Goal: Task Accomplishment & Management: Manage account settings

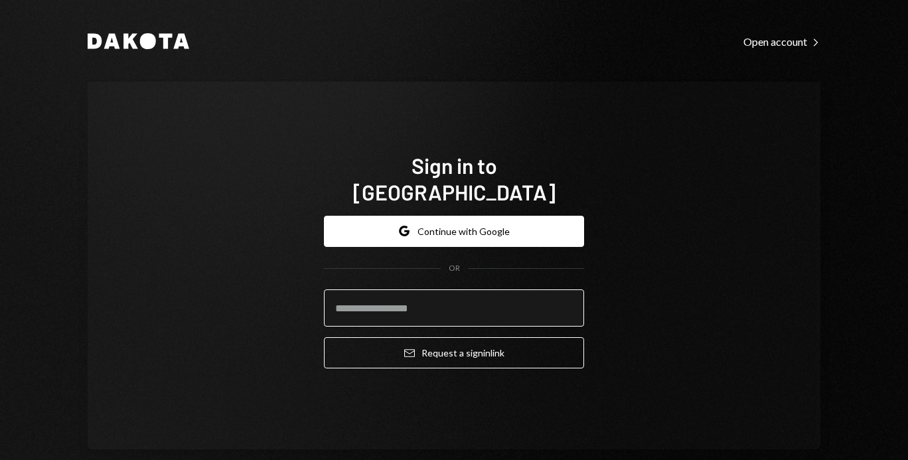
click at [357, 299] on input "email" at bounding box center [454, 307] width 260 height 37
type input "**********"
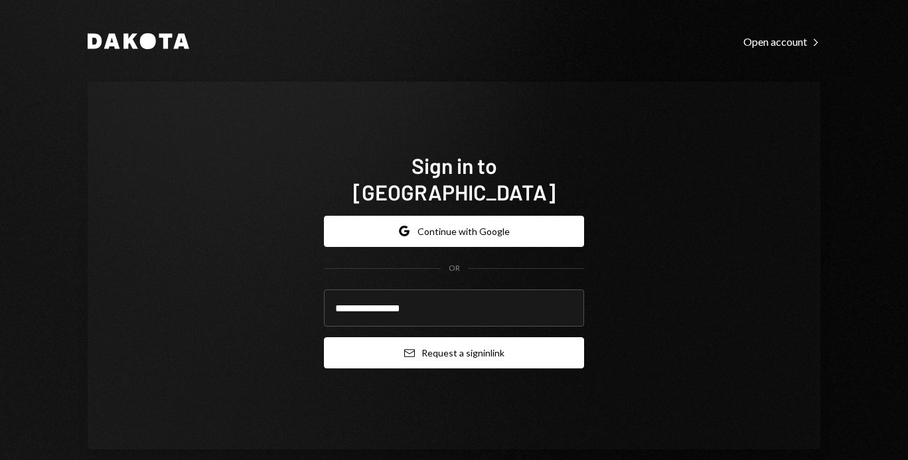
click at [402, 347] on button "Email Request a sign in link" at bounding box center [454, 352] width 260 height 31
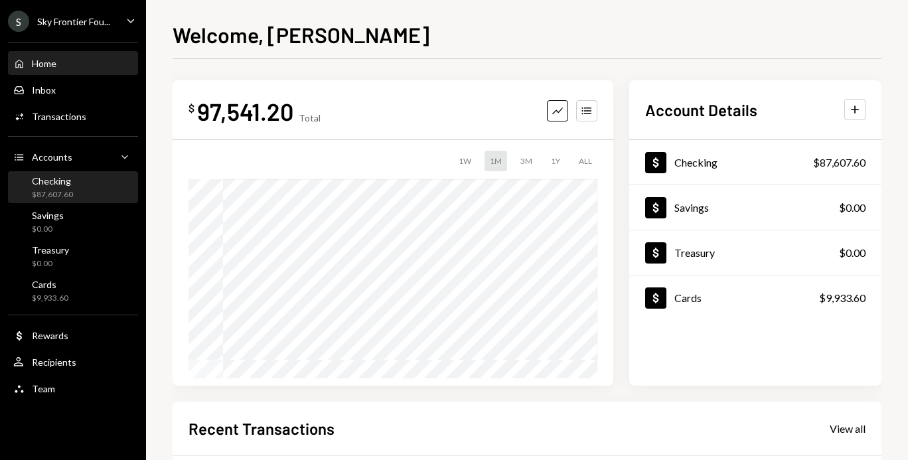
click at [95, 186] on div "Checking $87,607.60" at bounding box center [72, 187] width 119 height 25
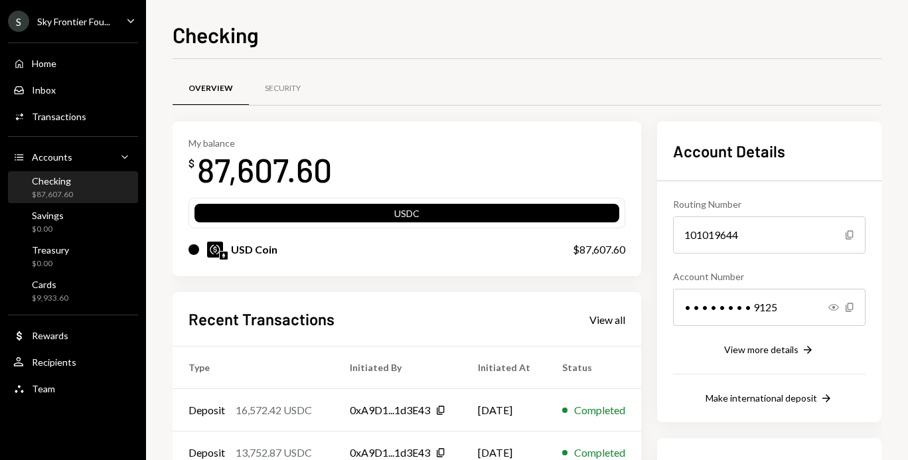
click at [20, 23] on div "S" at bounding box center [18, 21] width 21 height 21
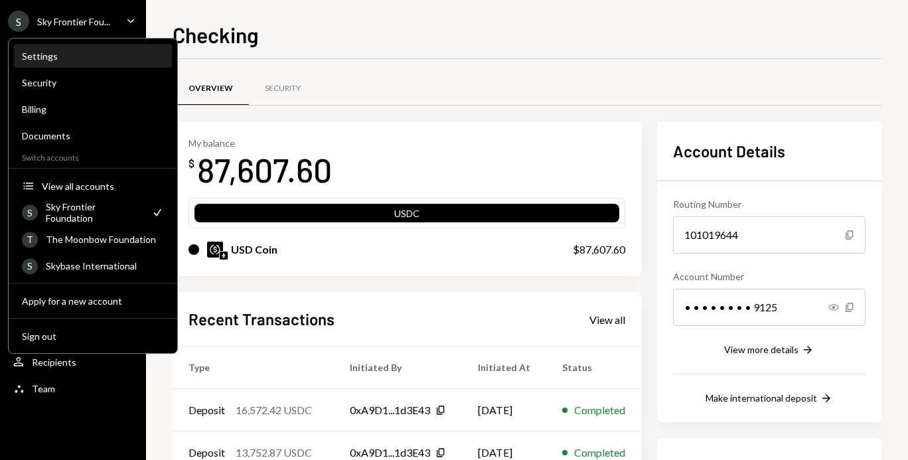
click at [54, 57] on div "Settings" at bounding box center [93, 55] width 142 height 11
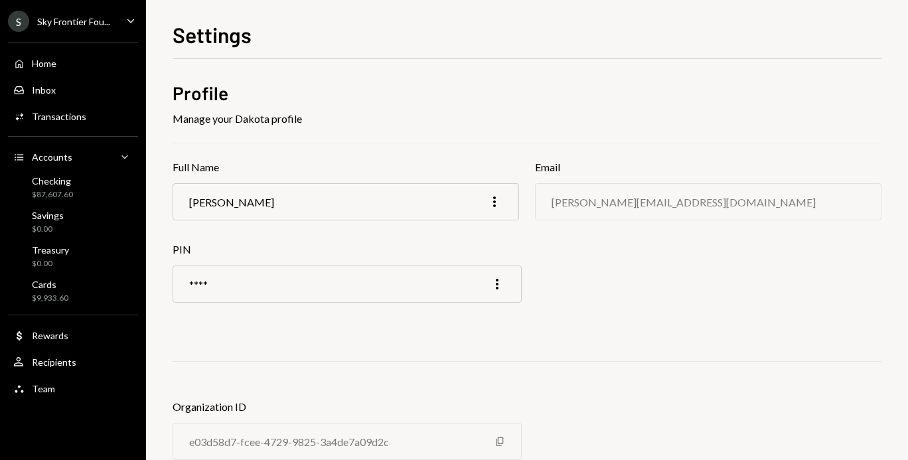
click at [18, 21] on div "S" at bounding box center [18, 21] width 21 height 21
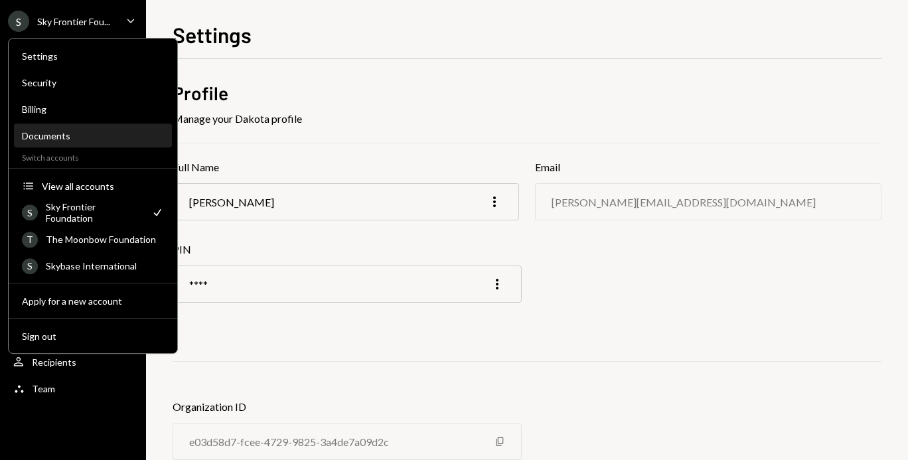
click at [76, 132] on div "Documents" at bounding box center [93, 135] width 142 height 11
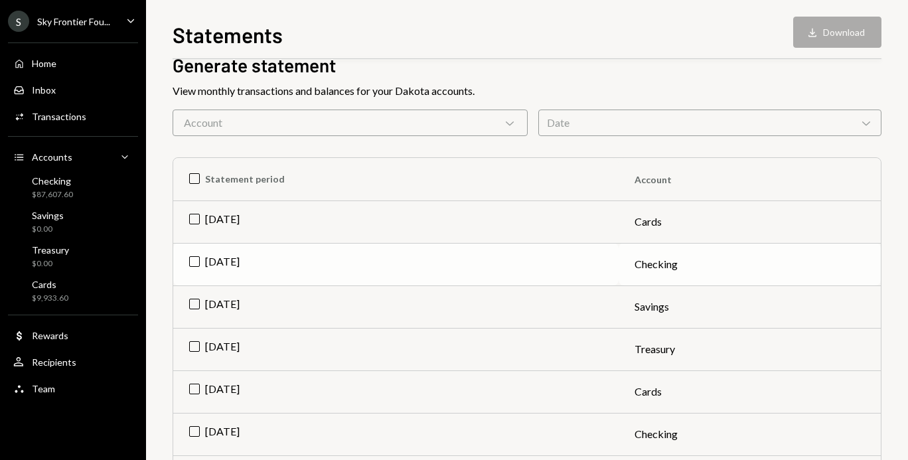
scroll to position [70, 0]
click at [196, 263] on td "[DATE]" at bounding box center [395, 263] width 445 height 42
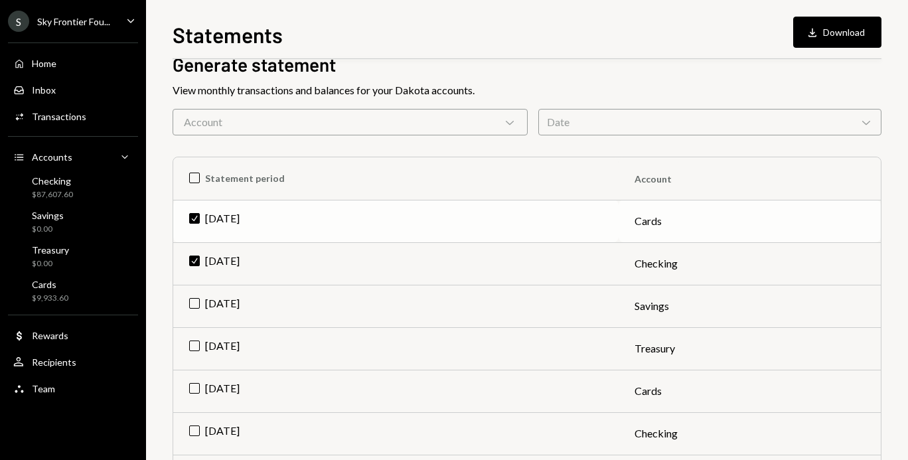
click at [196, 215] on td "Check Jul 2025" at bounding box center [395, 221] width 445 height 42
click at [197, 265] on td "[DATE]" at bounding box center [395, 263] width 445 height 42
click at [624, 124] on div "Date Chevron Down" at bounding box center [709, 122] width 343 height 27
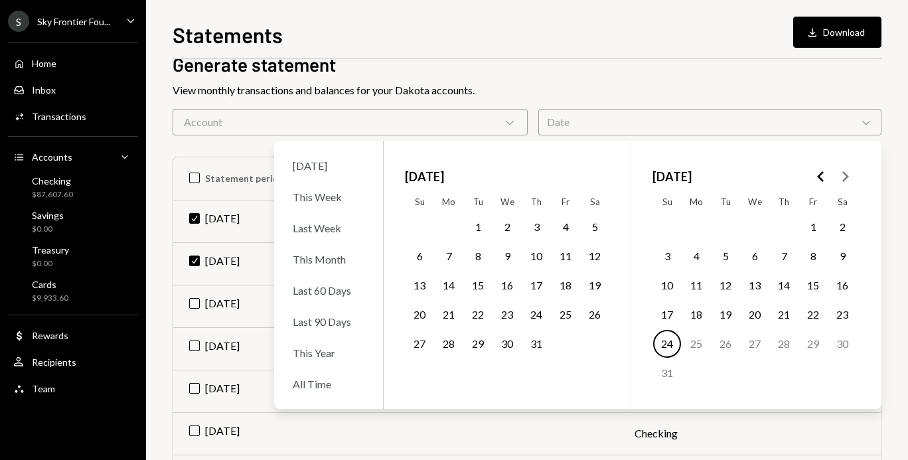
click at [470, 225] on button "1" at bounding box center [478, 227] width 28 height 28
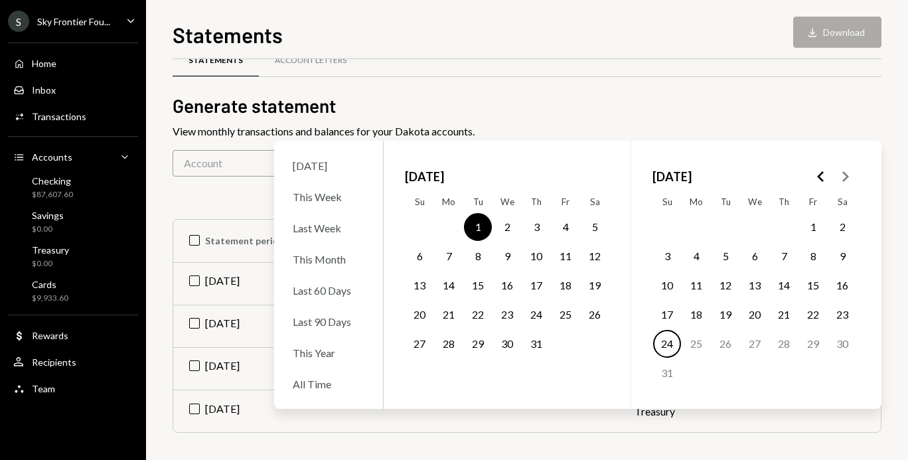
scroll to position [27, 0]
click at [539, 342] on button "31" at bounding box center [536, 344] width 28 height 28
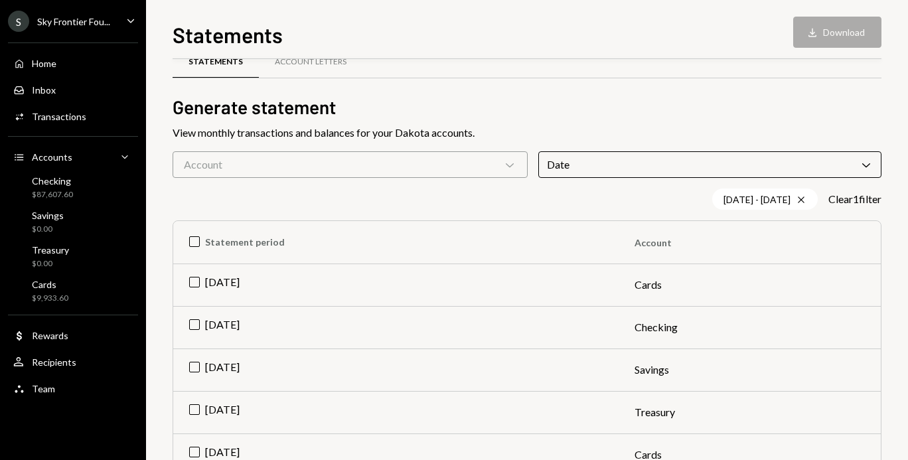
click at [686, 87] on div "Statements Account Letters" at bounding box center [527, 69] width 709 height 49
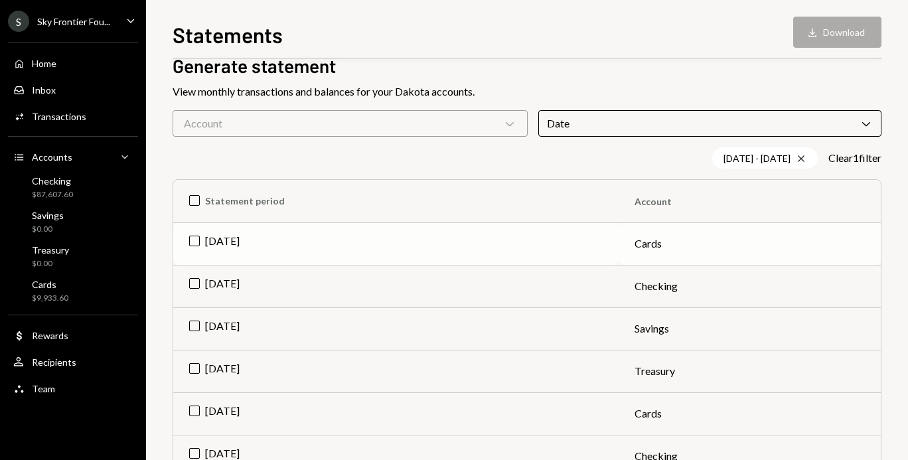
scroll to position [66, 0]
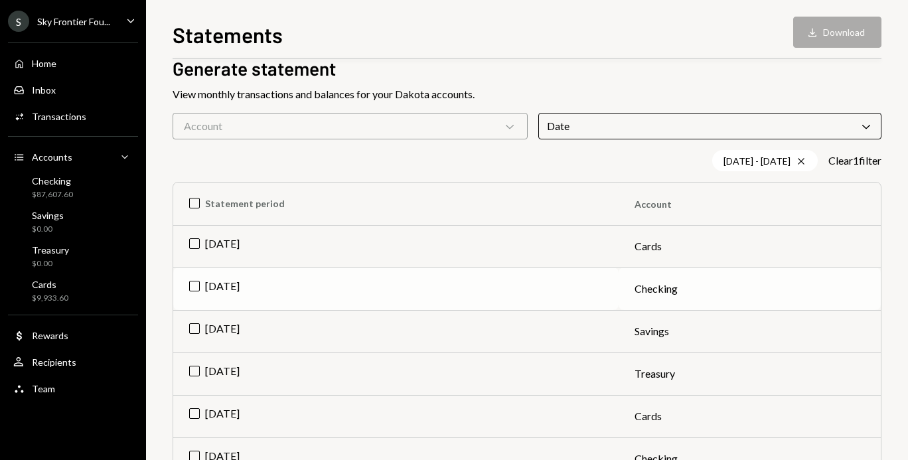
click at [196, 285] on td "Jul 2025" at bounding box center [395, 288] width 445 height 42
click at [838, 42] on button "Download Download" at bounding box center [837, 32] width 88 height 31
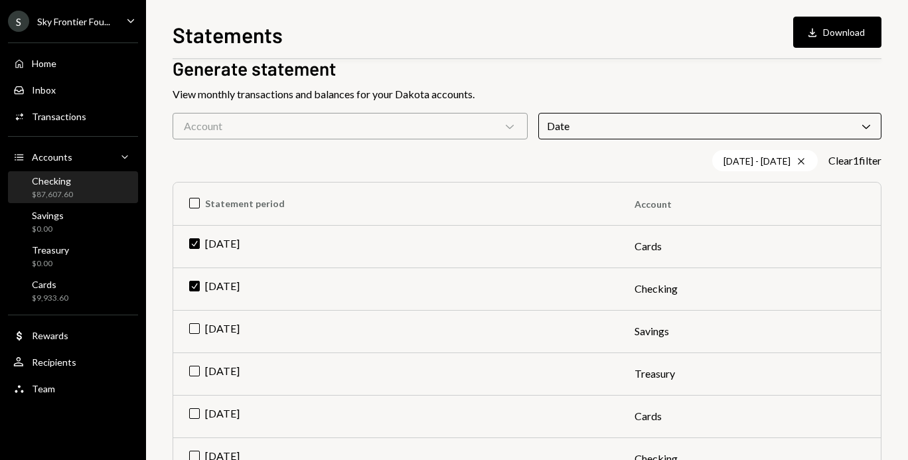
click at [88, 183] on div "Checking $87,607.60" at bounding box center [72, 187] width 119 height 25
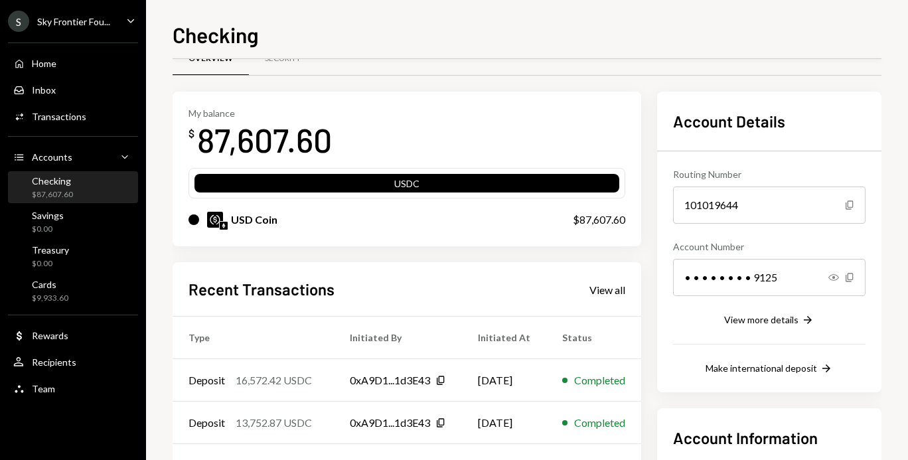
scroll to position [12, 0]
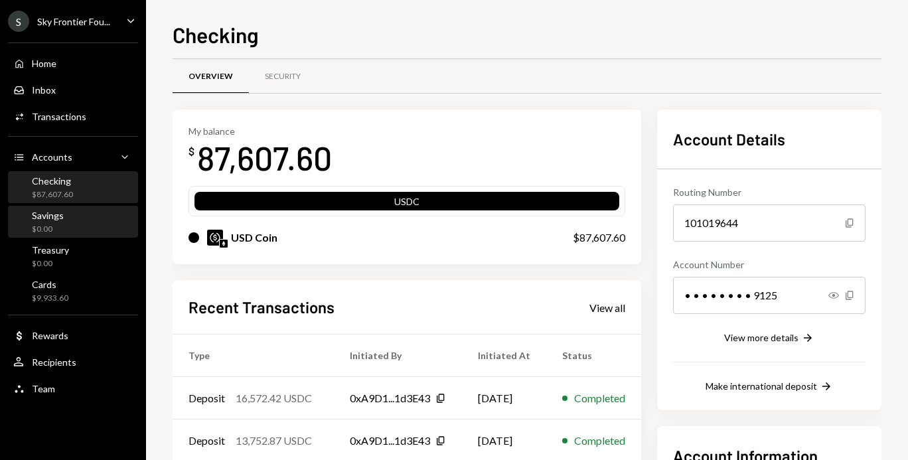
click at [112, 210] on div "Savings $0.00" at bounding box center [72, 222] width 119 height 25
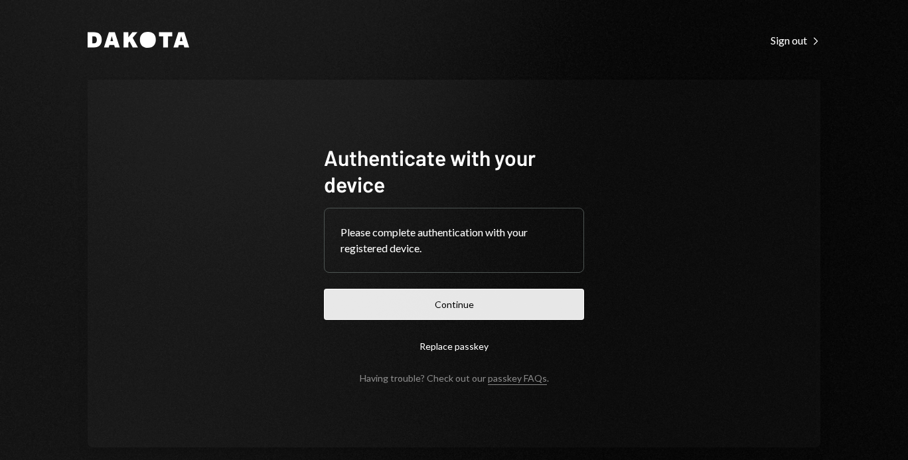
click at [390, 297] on button "Continue" at bounding box center [454, 304] width 260 height 31
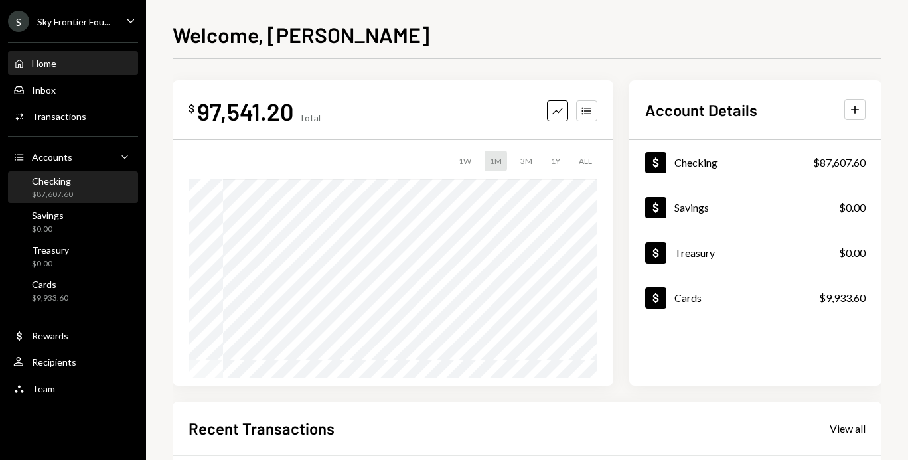
click at [76, 184] on div "Checking $87,607.60" at bounding box center [72, 187] width 119 height 25
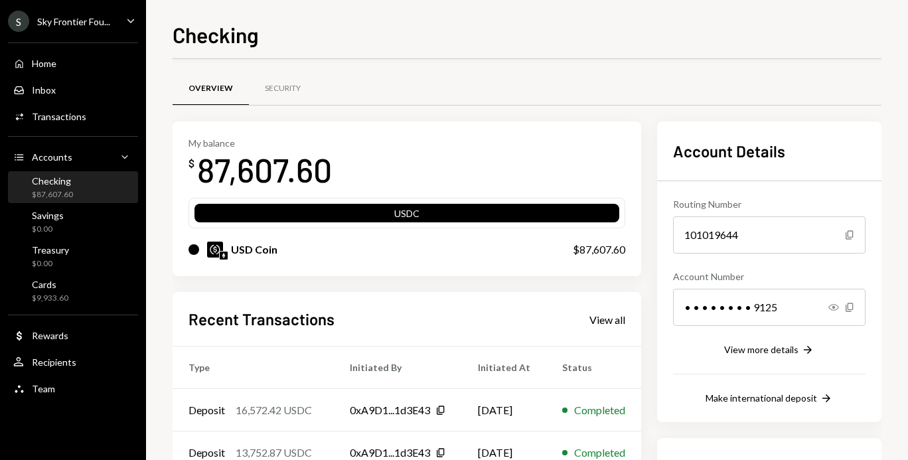
scroll to position [197, 0]
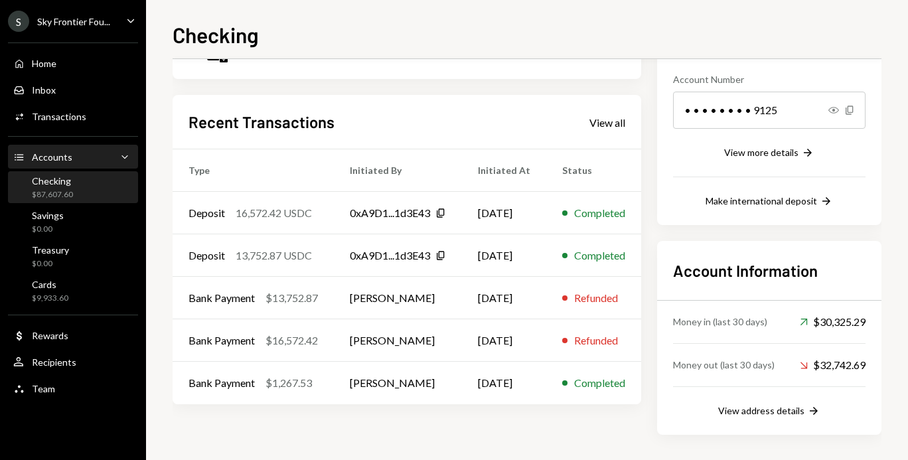
click at [76, 162] on div "Accounts Accounts Caret Down" at bounding box center [72, 157] width 119 height 15
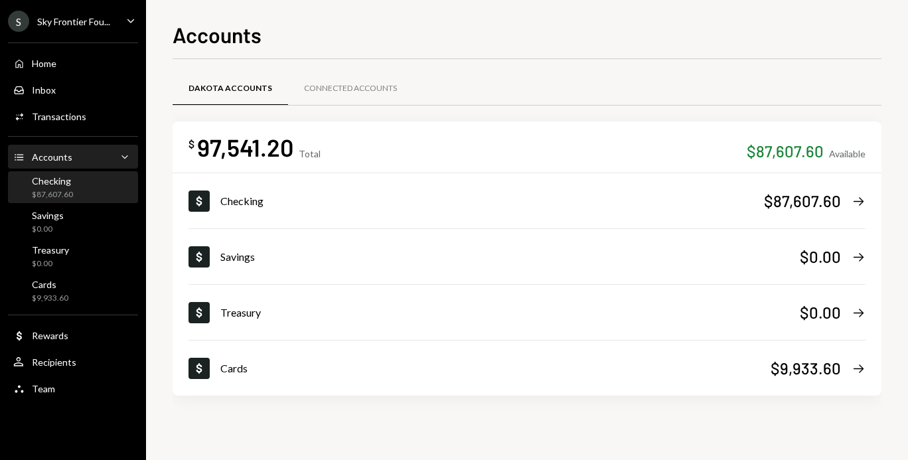
click at [78, 188] on div "Checking $87,607.60" at bounding box center [72, 187] width 119 height 25
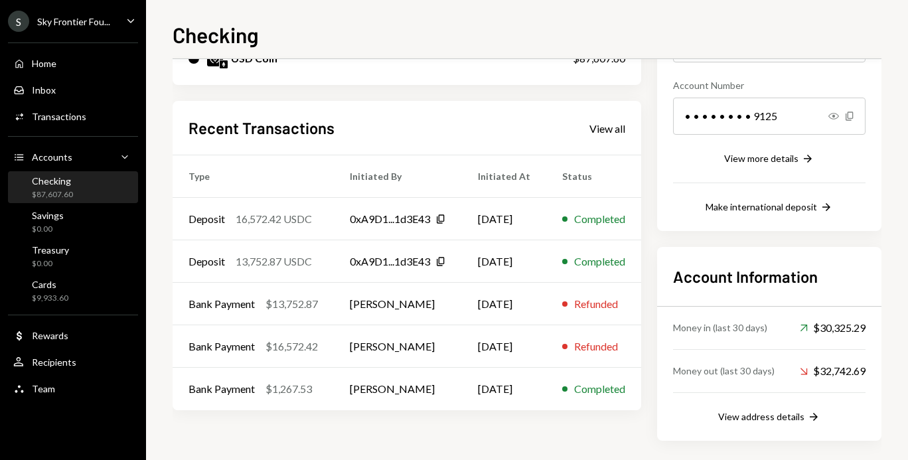
scroll to position [180, 0]
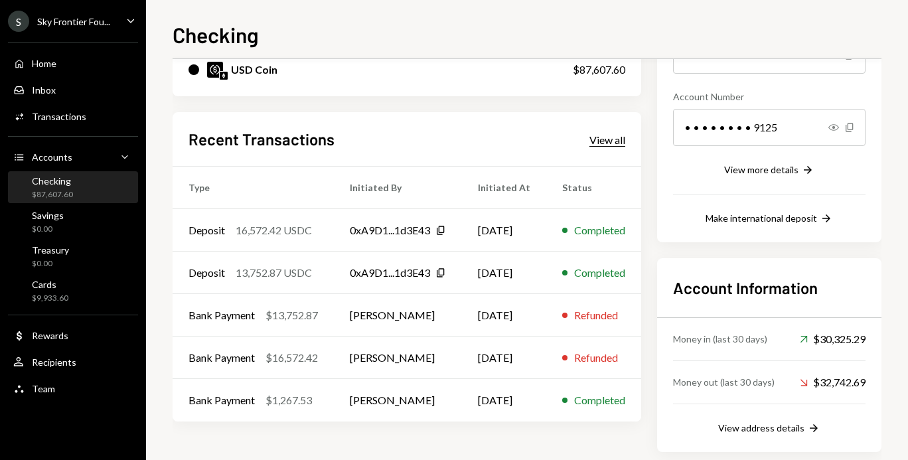
click at [621, 142] on div "View all" at bounding box center [607, 139] width 36 height 13
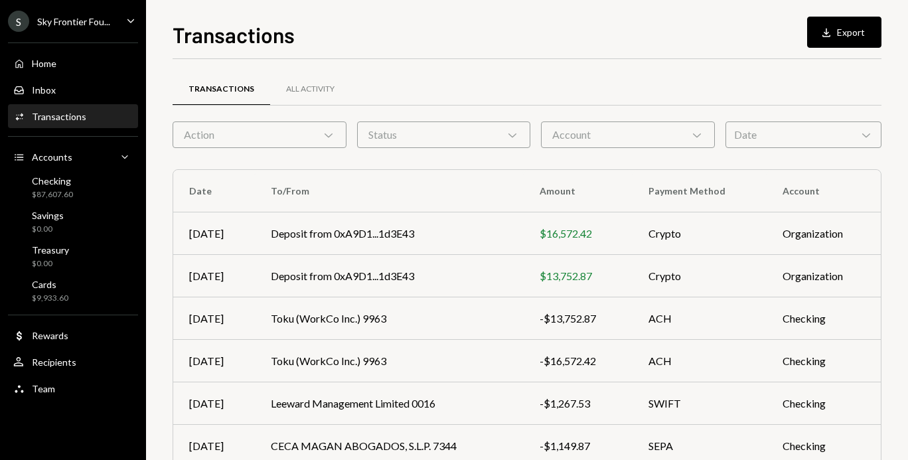
click at [621, 142] on div "Account Chevron Down" at bounding box center [628, 134] width 174 height 27
click at [579, 98] on div "Transactions All Activity" at bounding box center [527, 89] width 709 height 34
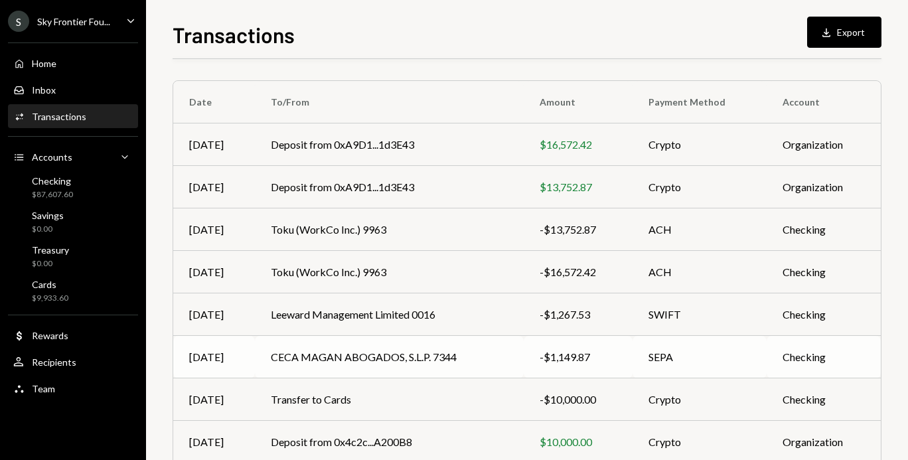
scroll to position [80, 0]
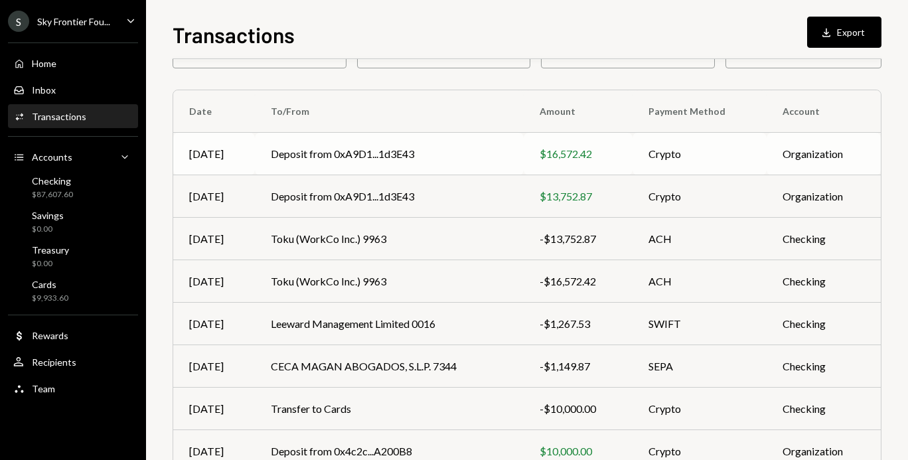
click at [263, 153] on td "Deposit from 0xA9D1...1d3E43" at bounding box center [389, 154] width 269 height 42
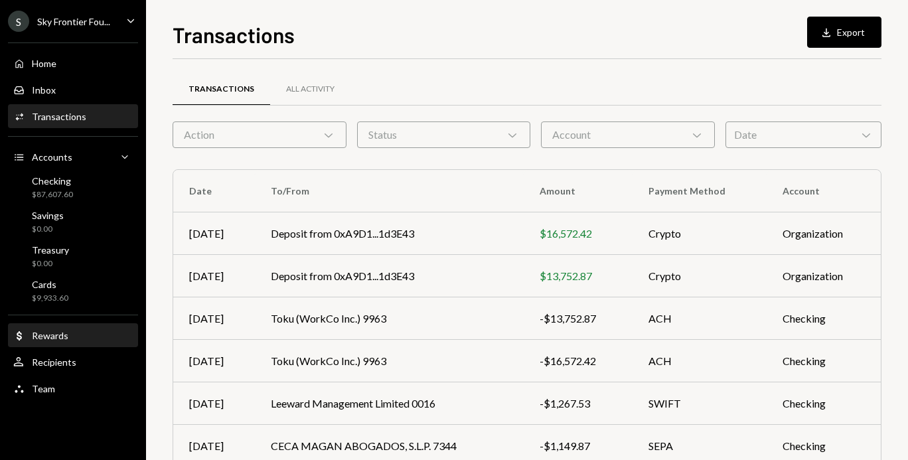
click at [81, 338] on div "Dollar Rewards" at bounding box center [72, 336] width 119 height 12
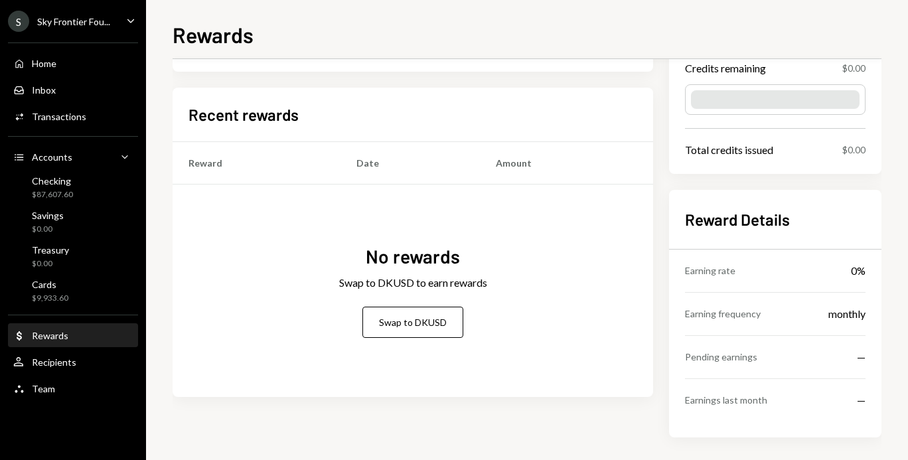
scroll to position [96, 0]
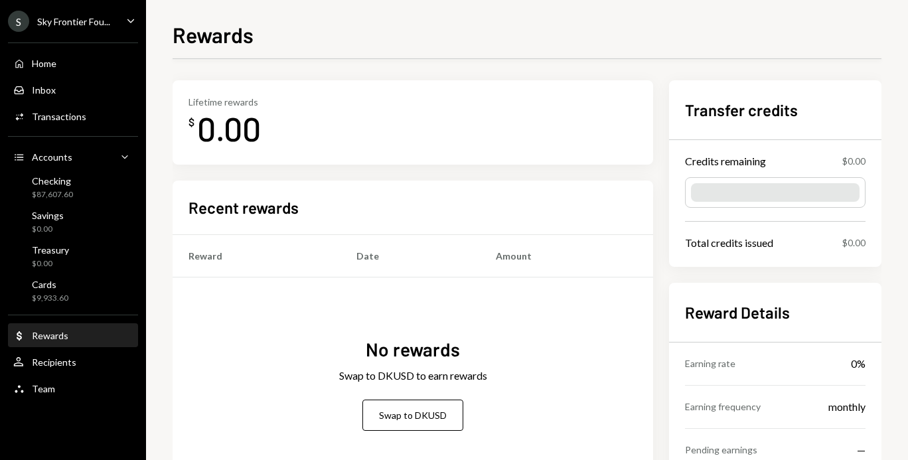
scroll to position [96, 0]
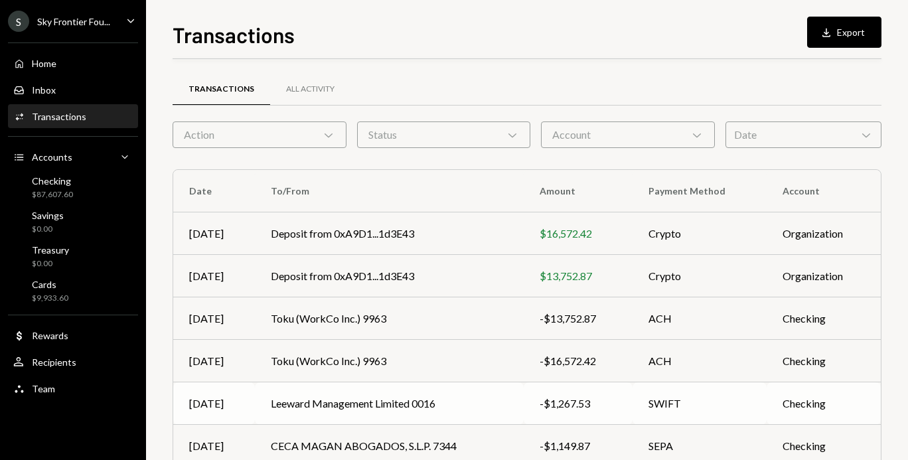
scroll to position [15, 0]
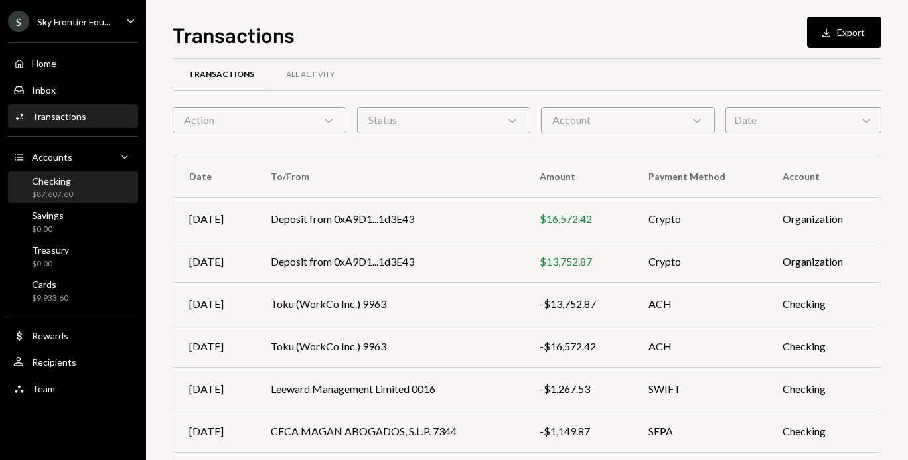
click at [95, 179] on div "Checking $87,607.60" at bounding box center [72, 187] width 119 height 25
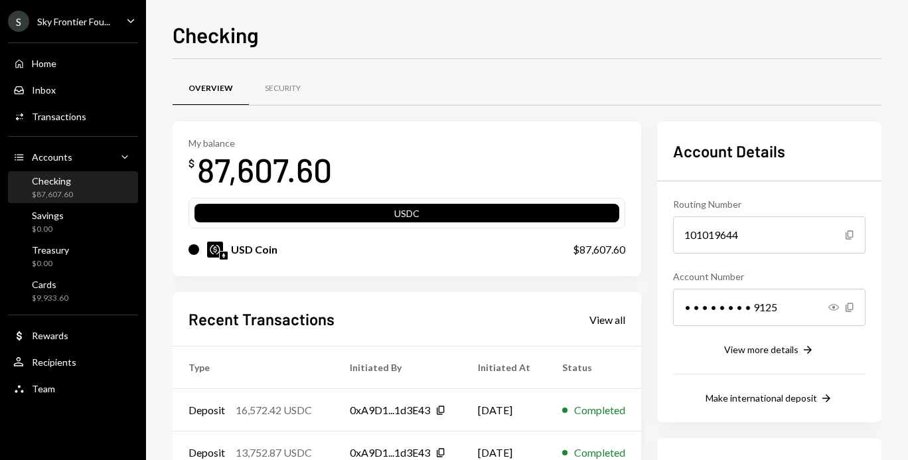
click at [102, 192] on div "Checking $87,607.60" at bounding box center [72, 187] width 119 height 25
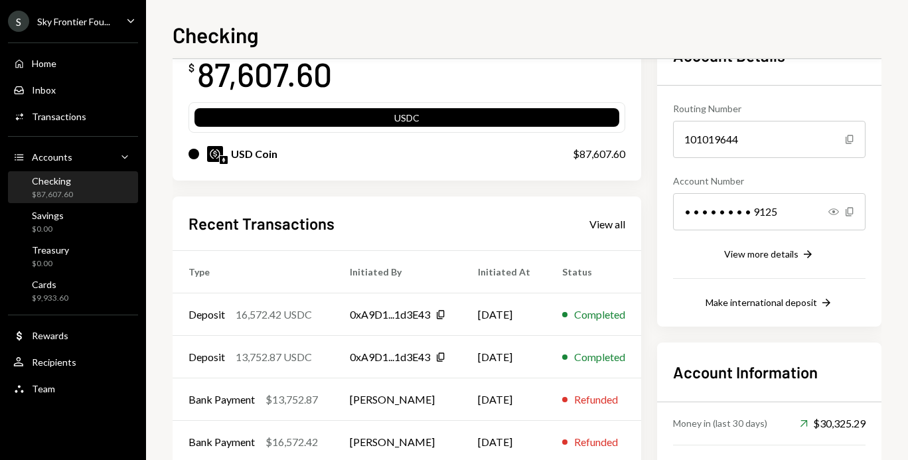
scroll to position [111, 0]
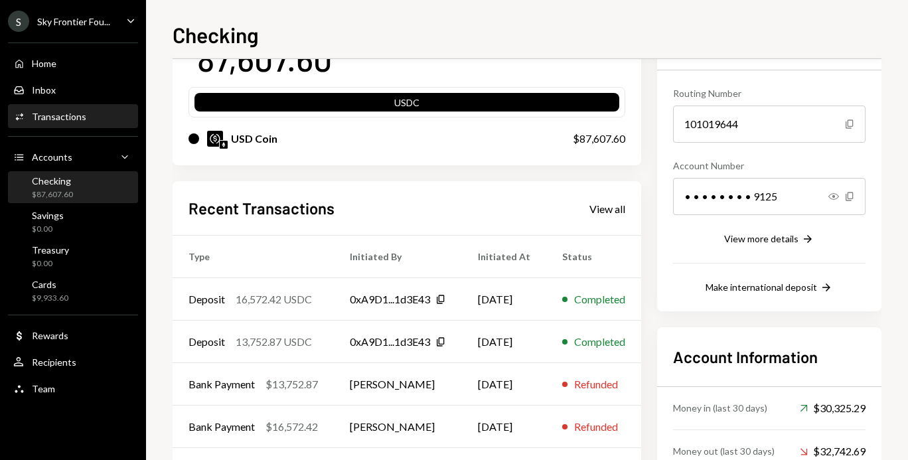
click at [89, 113] on div "Activities Transactions" at bounding box center [72, 117] width 119 height 12
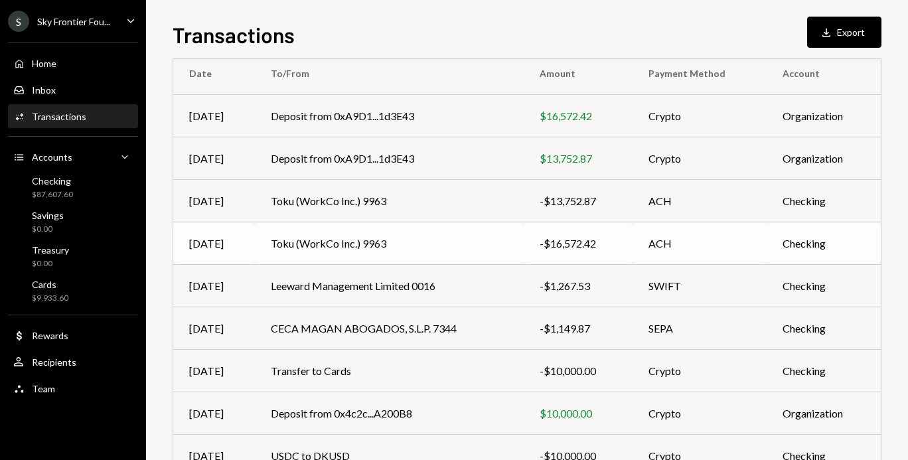
scroll to position [121, 0]
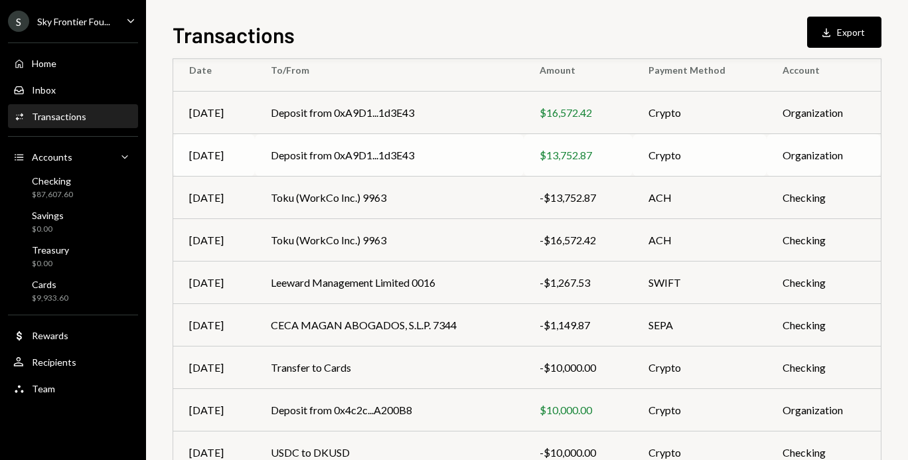
click at [347, 164] on td "Deposit from 0xA9D1...1d3E43" at bounding box center [389, 155] width 269 height 42
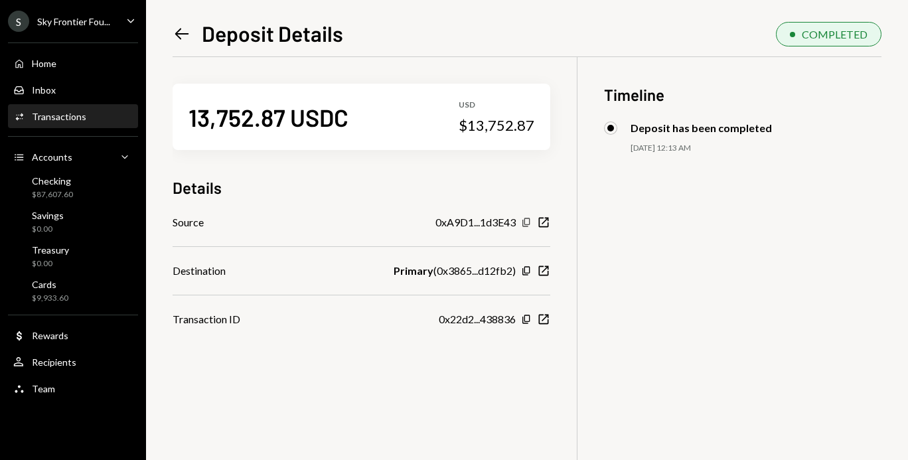
click at [528, 222] on icon "Copy" at bounding box center [526, 222] width 11 height 11
click at [524, 271] on icon "button" at bounding box center [525, 271] width 7 height 9
click at [175, 38] on icon "Left Arrow" at bounding box center [182, 34] width 19 height 19
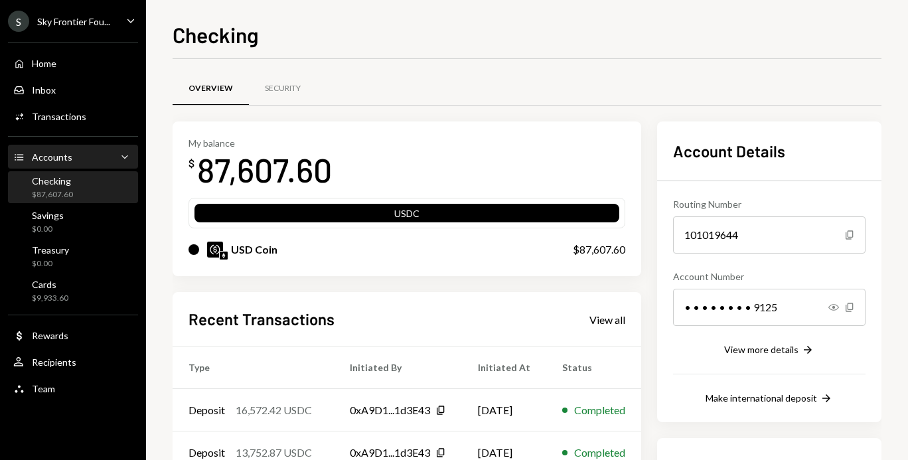
click at [69, 151] on div "Accounts" at bounding box center [52, 156] width 40 height 11
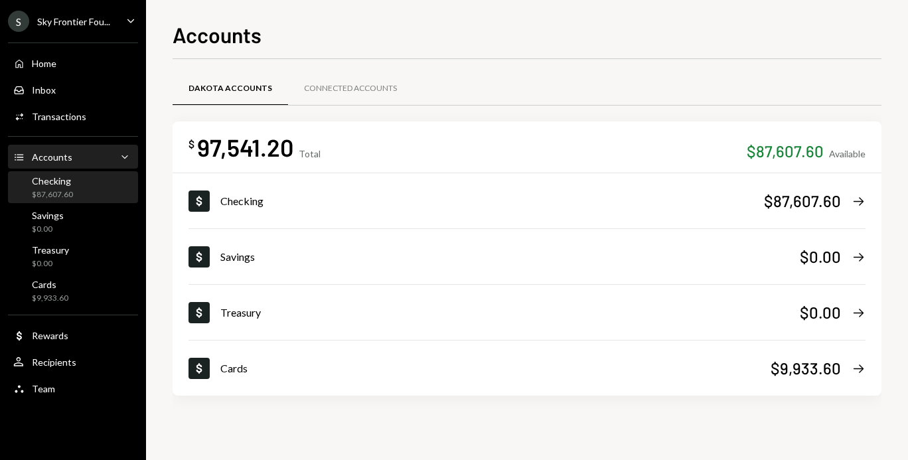
click at [88, 183] on div "Checking $87,607.60" at bounding box center [72, 187] width 119 height 25
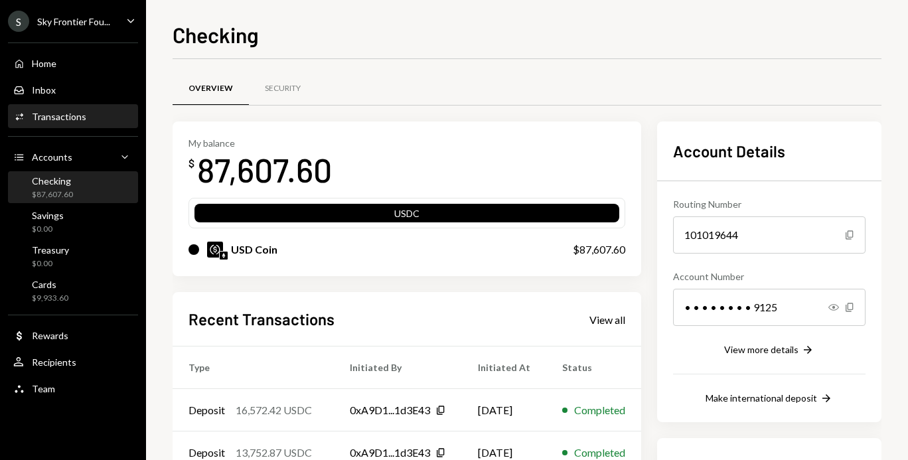
click at [60, 117] on div "Transactions" at bounding box center [59, 116] width 54 height 11
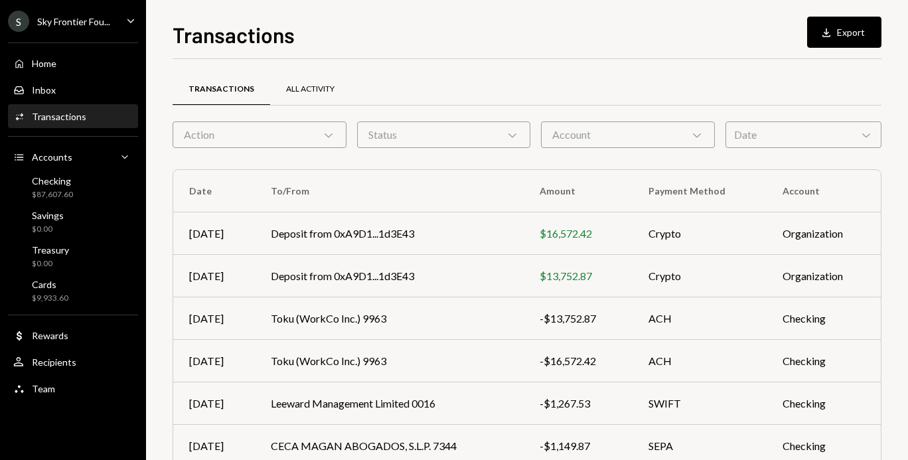
click at [297, 86] on div "All Activity" at bounding box center [310, 89] width 48 height 11
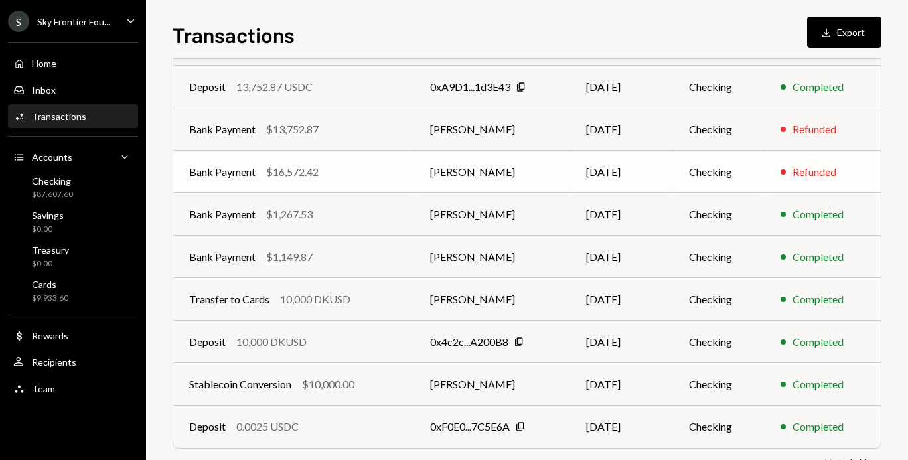
scroll to position [188, 0]
click at [47, 122] on div "Activities Transactions" at bounding box center [49, 117] width 73 height 12
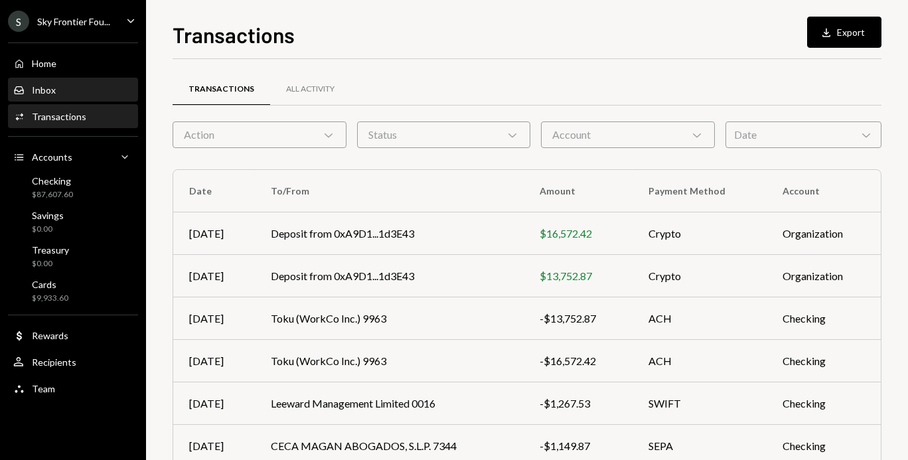
click at [46, 100] on div "Inbox Inbox" at bounding box center [72, 90] width 119 height 23
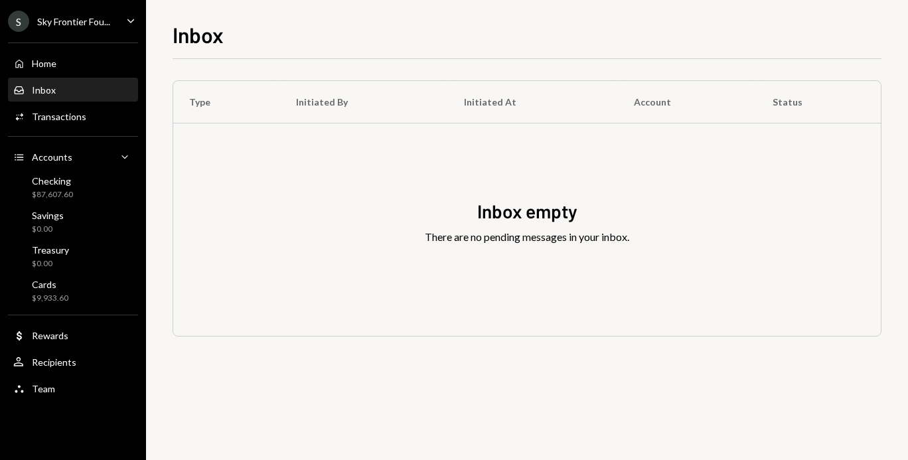
click at [59, 25] on div "Sky Frontier Fou..." at bounding box center [73, 21] width 73 height 11
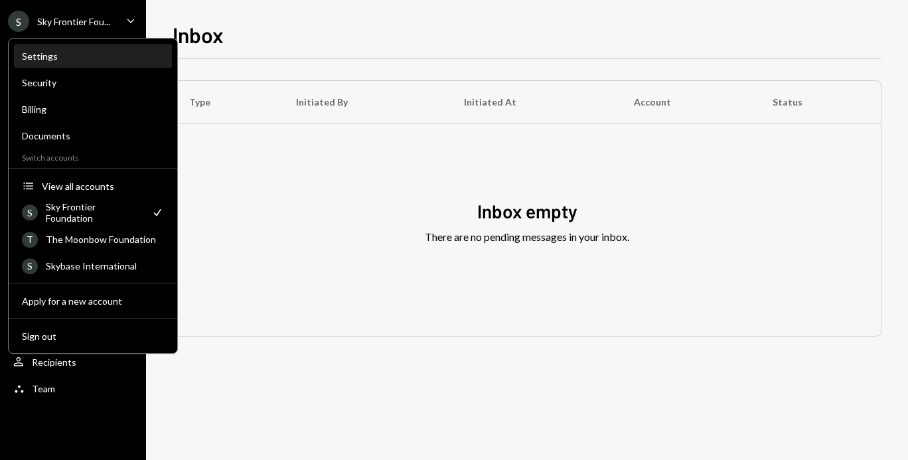
click at [57, 56] on div "Settings" at bounding box center [93, 55] width 142 height 11
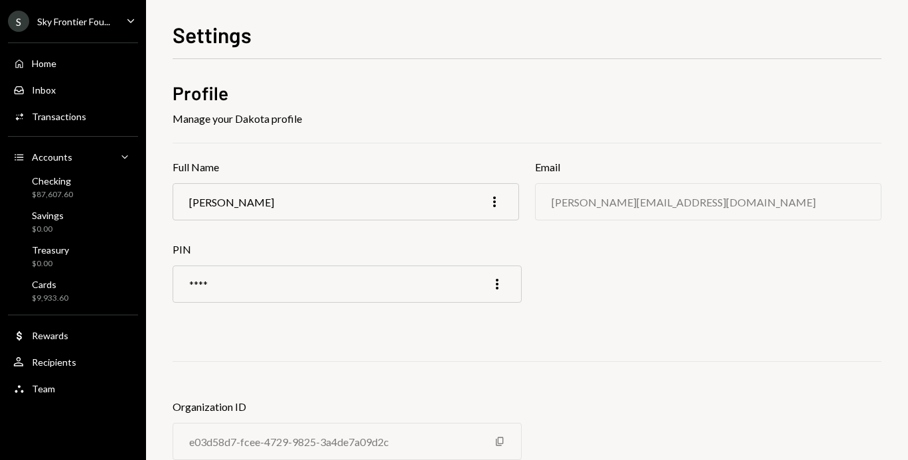
click at [108, 11] on div "S Sky Frontier Fou..." at bounding box center [59, 21] width 102 height 21
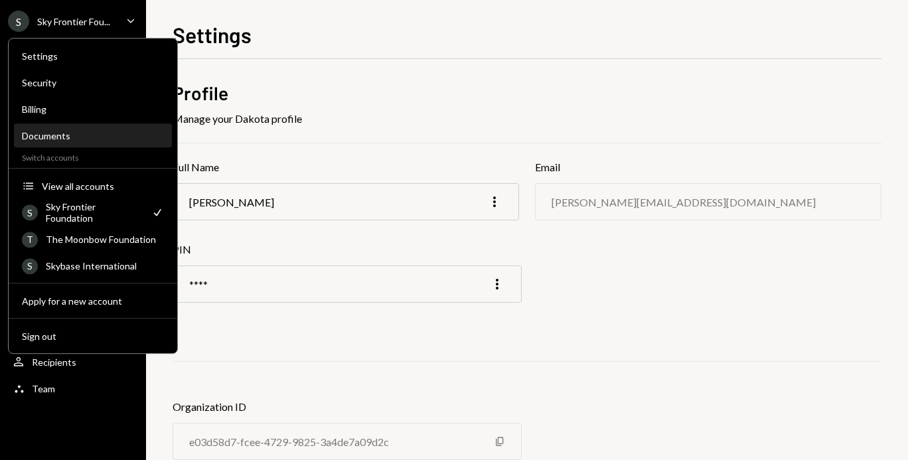
click at [80, 141] on div "Documents" at bounding box center [93, 135] width 142 height 11
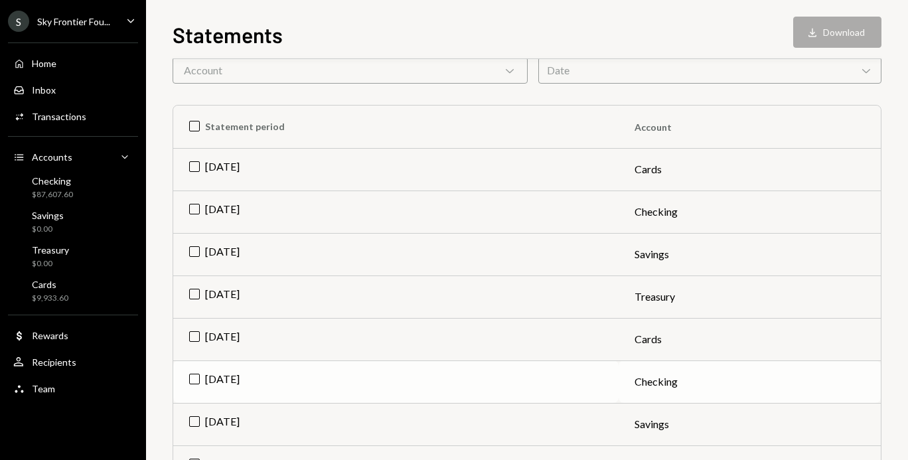
scroll to position [133, 0]
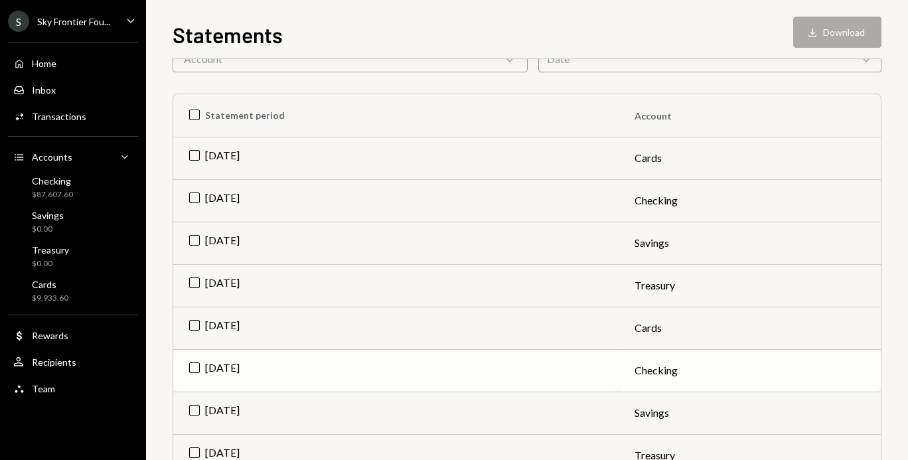
click at [195, 364] on td "Jun 2025" at bounding box center [395, 370] width 445 height 42
click at [814, 38] on icon "Download" at bounding box center [812, 32] width 13 height 13
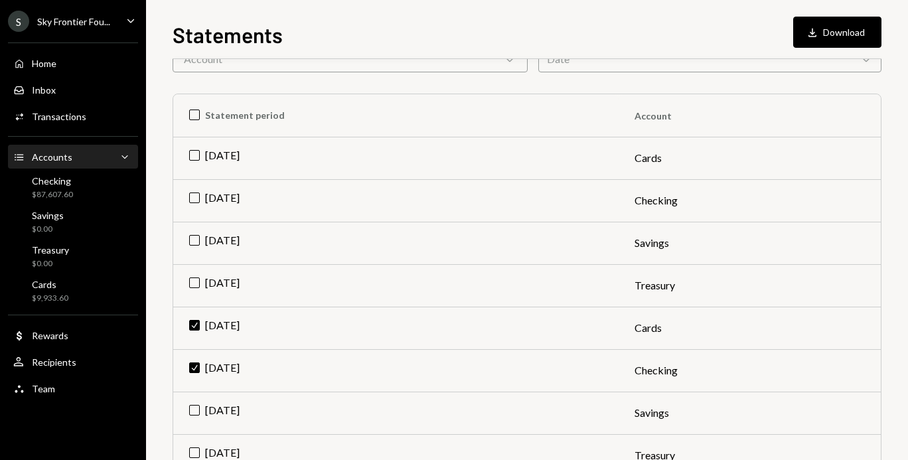
click at [48, 166] on div "Accounts Accounts Caret Down" at bounding box center [72, 157] width 119 height 23
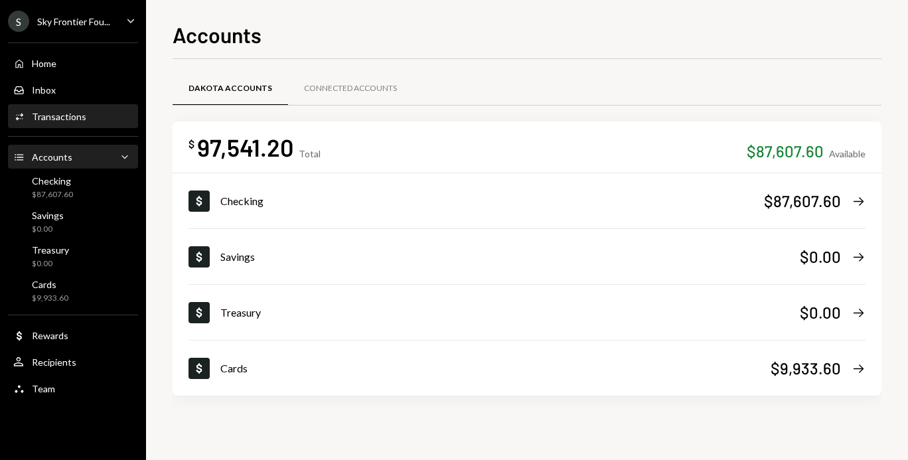
click at [88, 122] on div "Activities Transactions" at bounding box center [72, 117] width 119 height 23
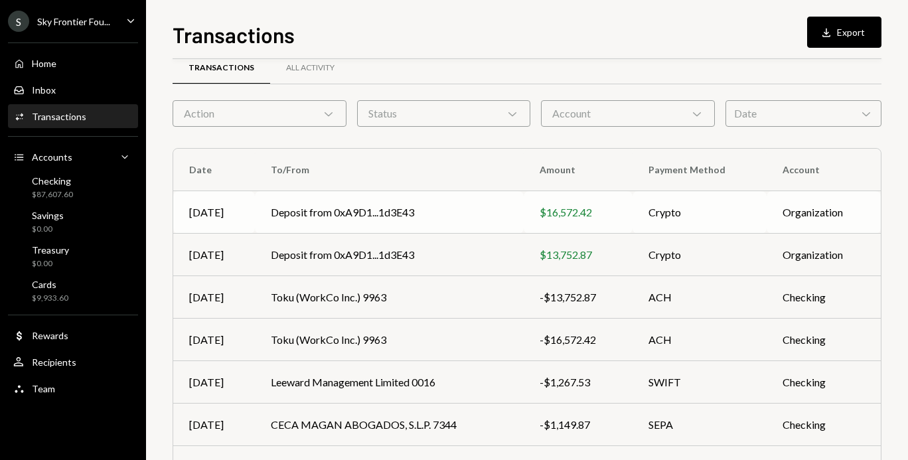
scroll to position [21, 0]
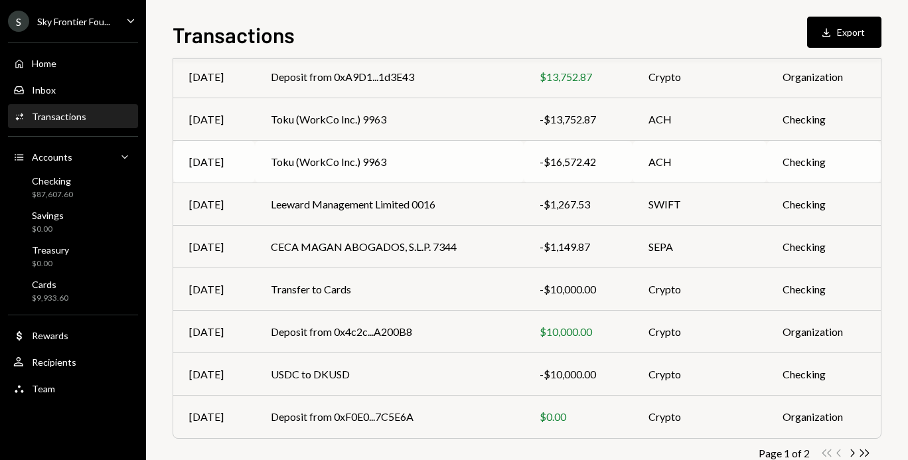
scroll to position [200, 0]
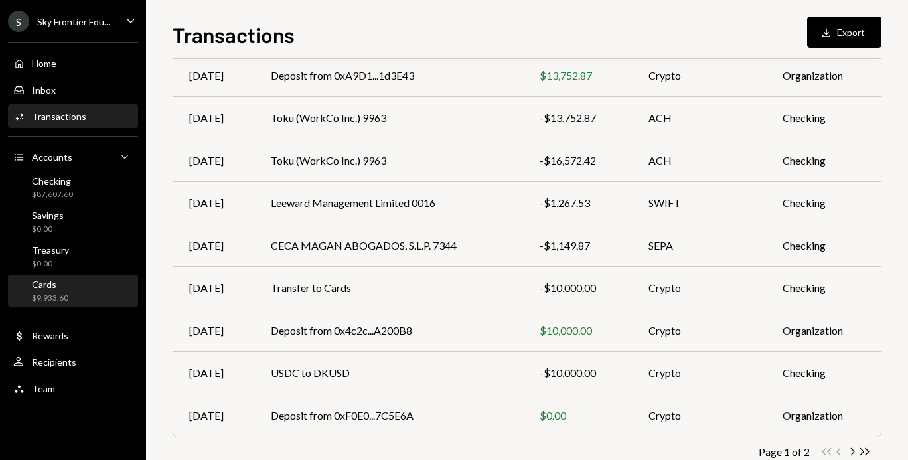
click at [58, 295] on div "$9,933.60" at bounding box center [50, 298] width 37 height 11
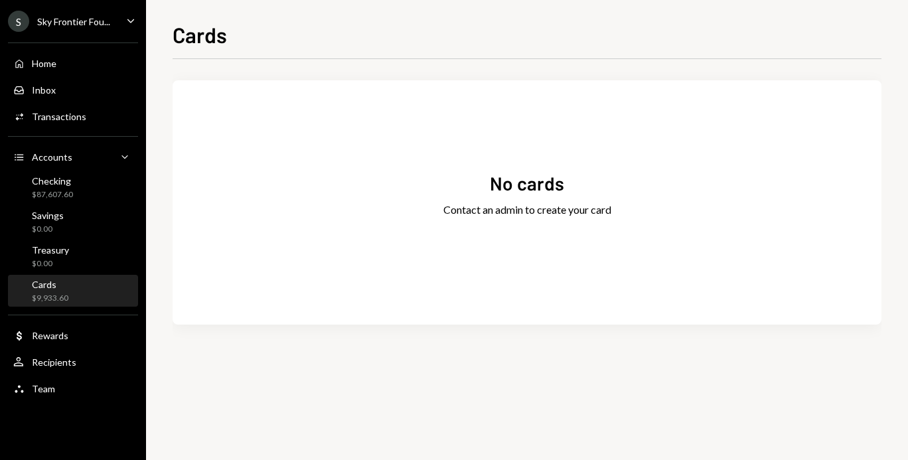
click at [58, 295] on div "$9,933.60" at bounding box center [50, 298] width 37 height 11
click at [68, 240] on link "Treasury $0.00" at bounding box center [73, 256] width 130 height 32
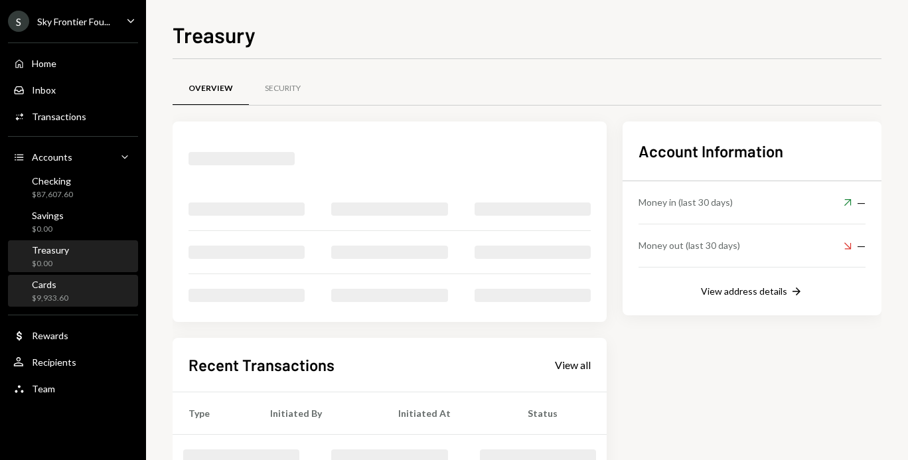
click at [62, 285] on div "Cards" at bounding box center [50, 284] width 37 height 11
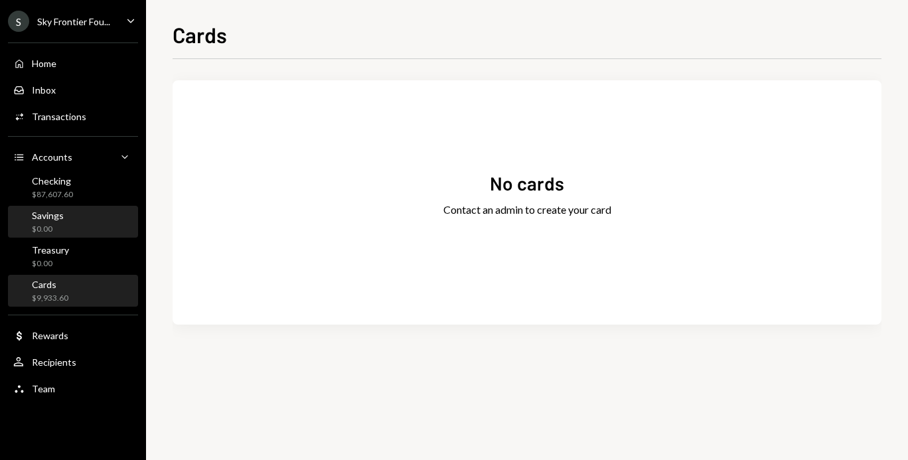
click at [64, 231] on div "Savings $0.00" at bounding box center [72, 222] width 119 height 25
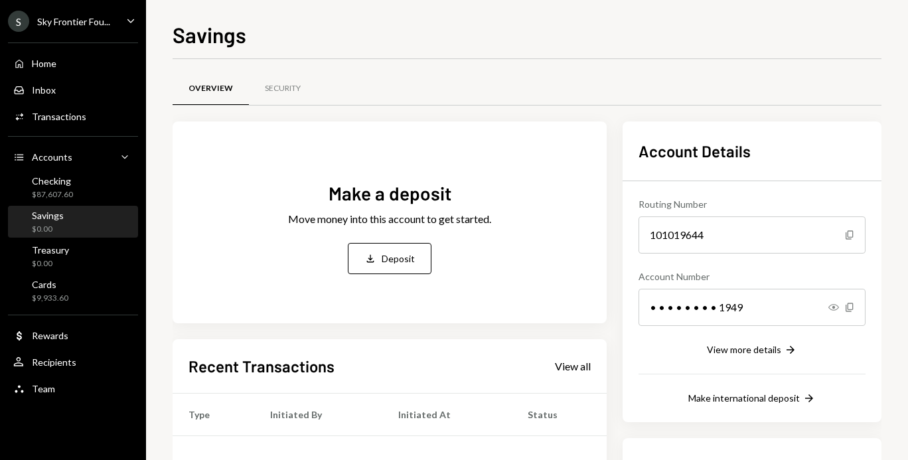
click at [66, 214] on div "Savings $0.00" at bounding box center [72, 222] width 119 height 25
click at [64, 193] on div "$87,607.60" at bounding box center [52, 194] width 41 height 11
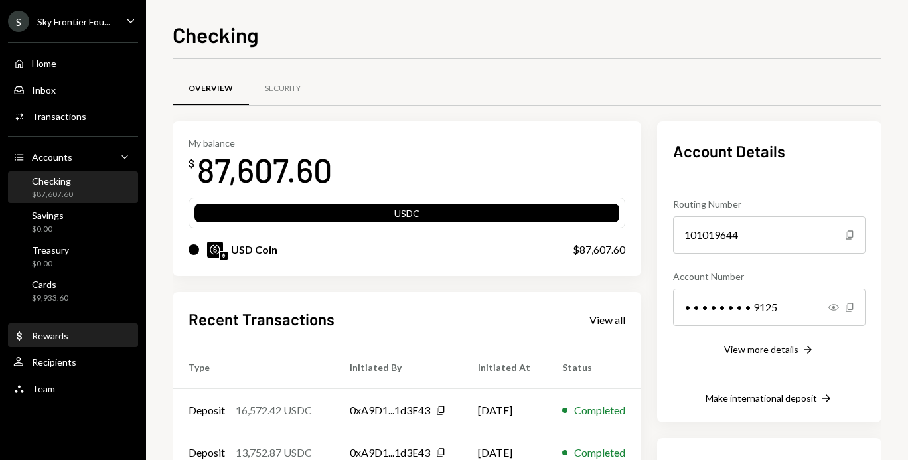
click at [56, 333] on div "Rewards" at bounding box center [50, 335] width 37 height 11
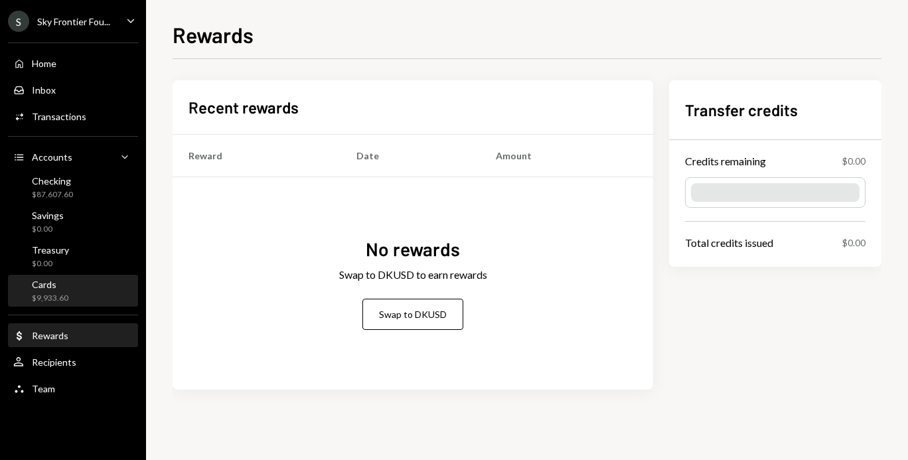
click at [54, 294] on div "$9,933.60" at bounding box center [50, 298] width 37 height 11
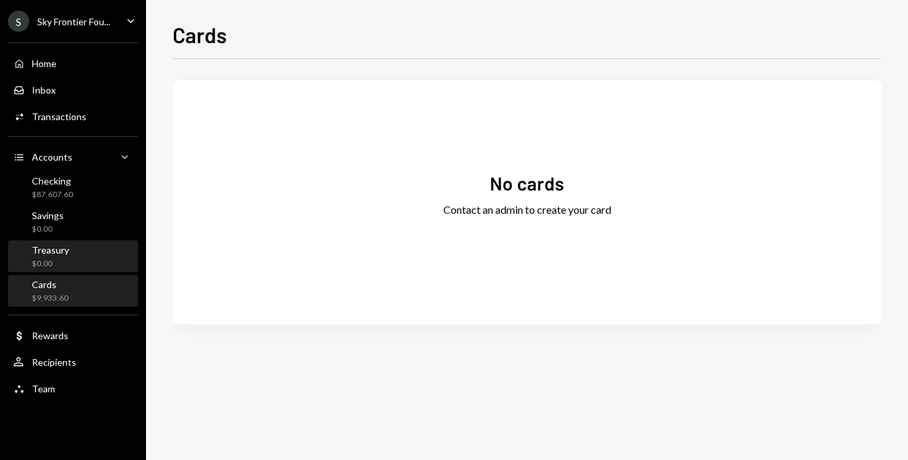
click at [59, 265] on div "$0.00" at bounding box center [50, 263] width 37 height 11
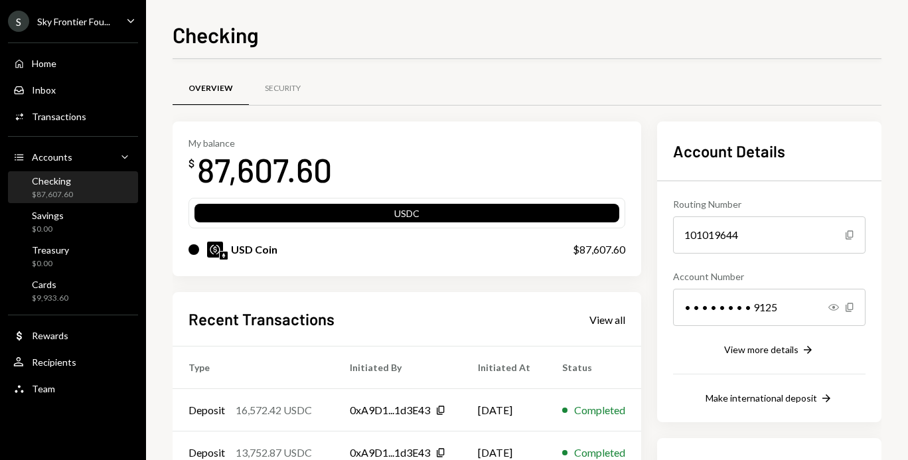
scroll to position [197, 0]
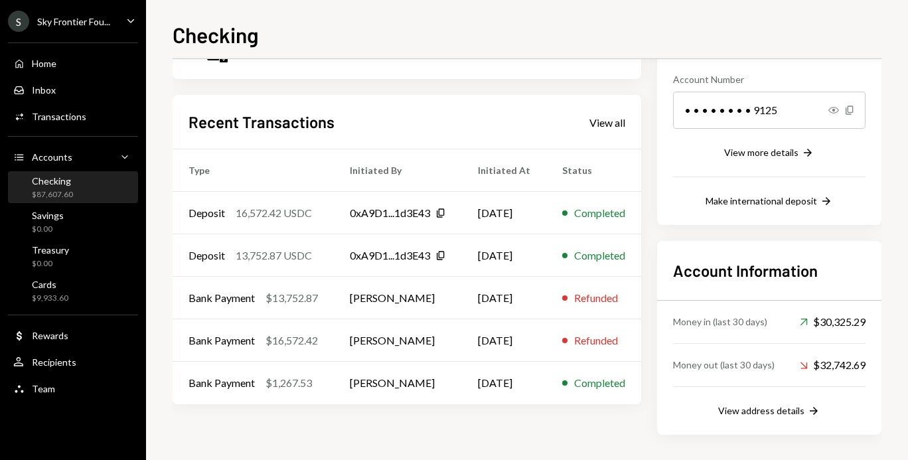
click at [76, 179] on div "Checking $87,607.60" at bounding box center [72, 187] width 119 height 25
click at [70, 154] on div "Accounts Accounts Caret Down" at bounding box center [72, 157] width 119 height 15
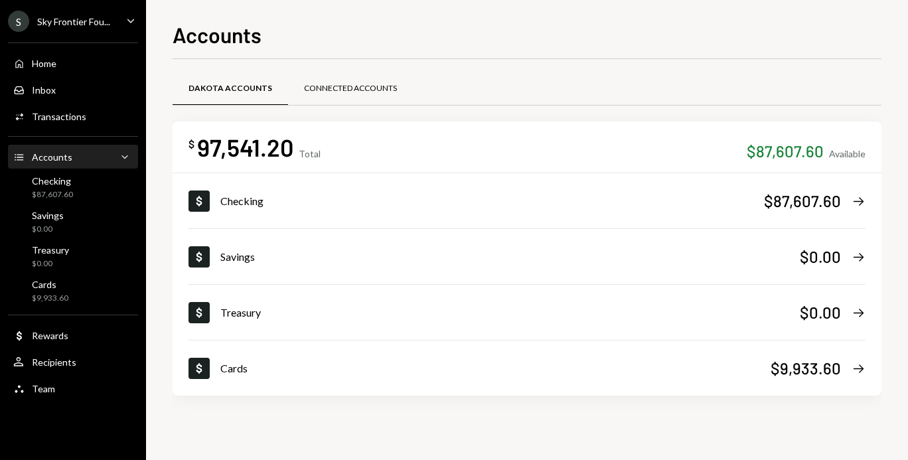
click at [319, 88] on div "Connected Accounts" at bounding box center [350, 88] width 93 height 11
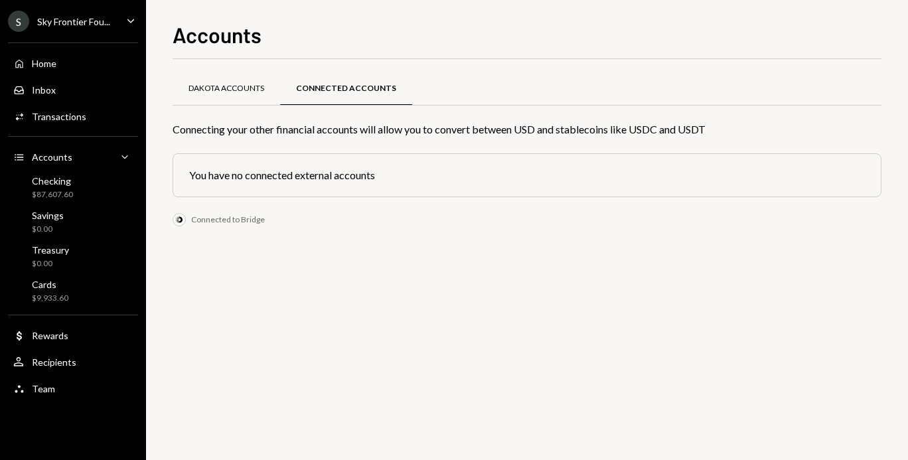
click at [240, 80] on div "Dakota Accounts" at bounding box center [227, 90] width 108 height 32
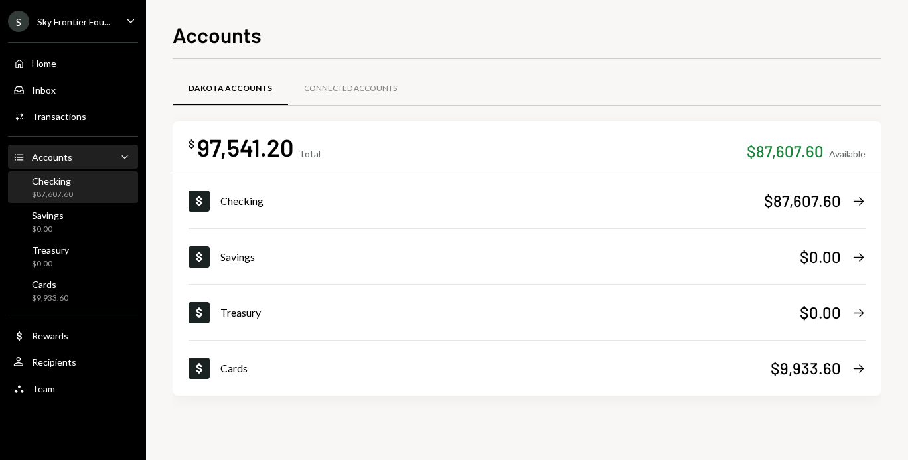
click at [84, 186] on div "Checking $87,607.60" at bounding box center [72, 187] width 119 height 25
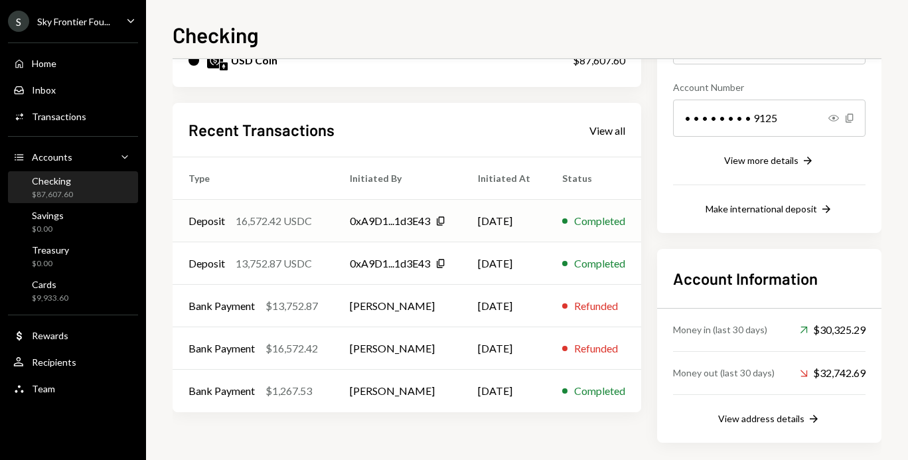
scroll to position [192, 0]
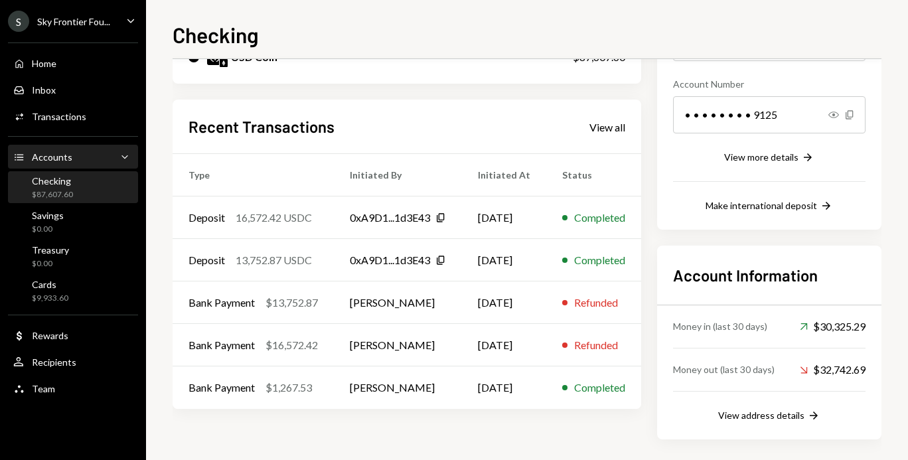
click at [62, 157] on div "Accounts" at bounding box center [52, 156] width 40 height 11
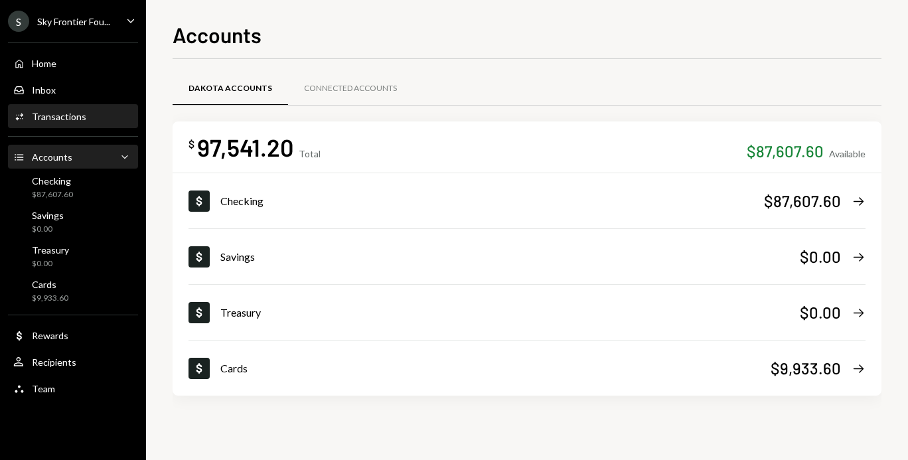
click at [96, 117] on div "Activities Transactions" at bounding box center [72, 117] width 119 height 12
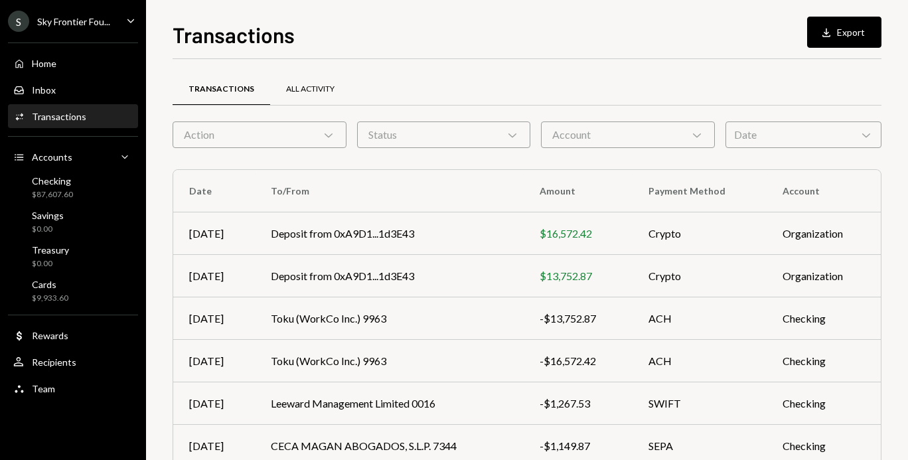
click at [315, 93] on div "All Activity" at bounding box center [310, 89] width 48 height 11
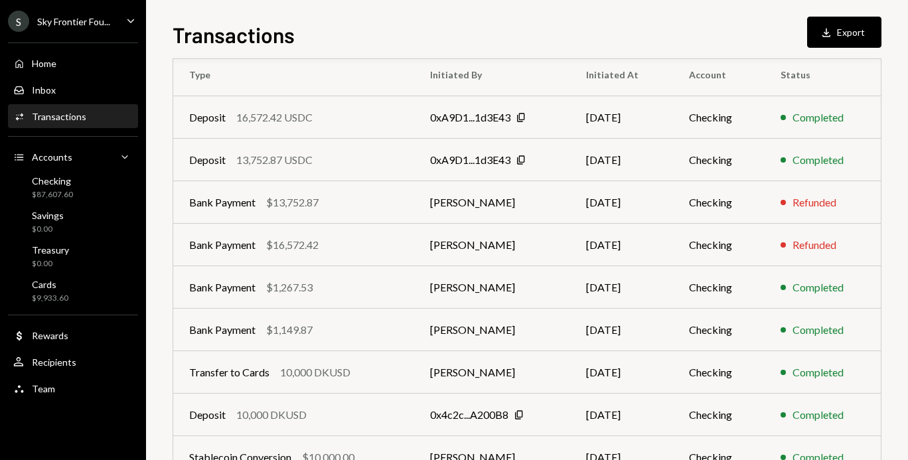
scroll to position [112, 0]
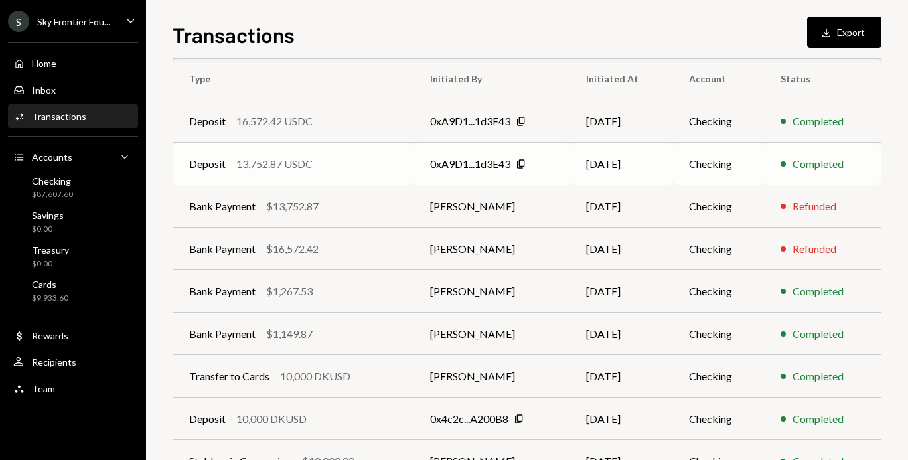
click at [269, 180] on td "Deposit 13,752.87 USDC" at bounding box center [293, 164] width 241 height 42
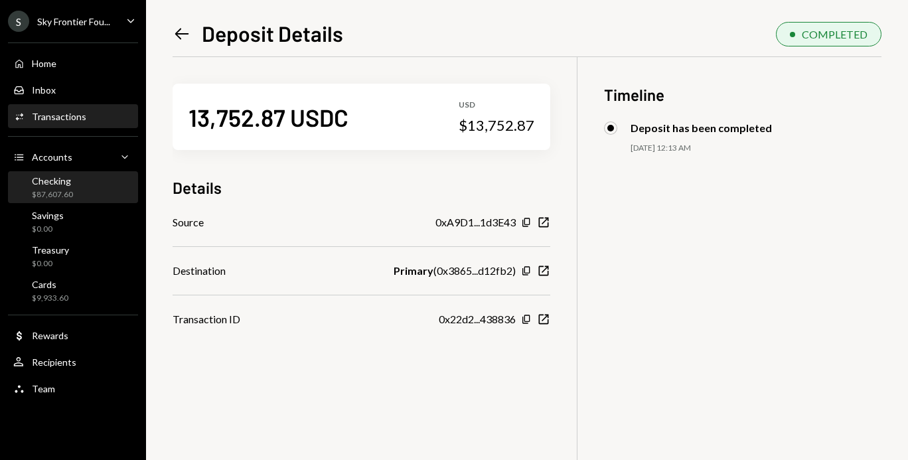
click at [102, 191] on div "Checking $87,607.60" at bounding box center [72, 187] width 119 height 25
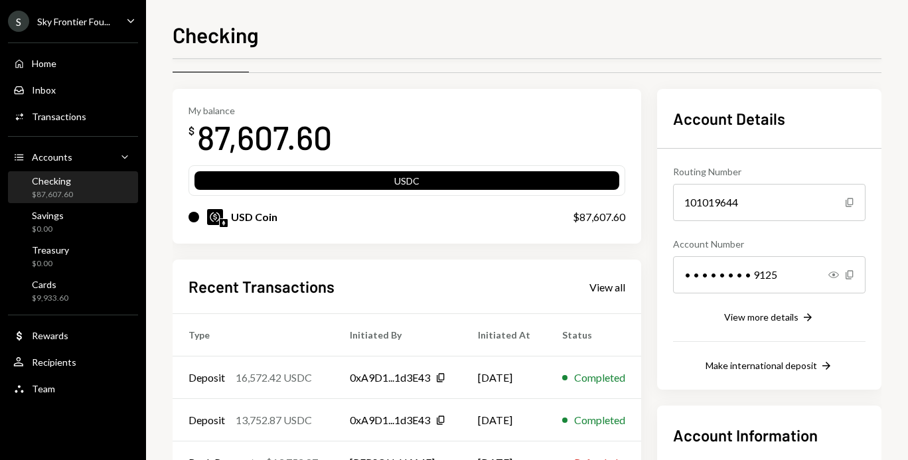
scroll to position [35, 0]
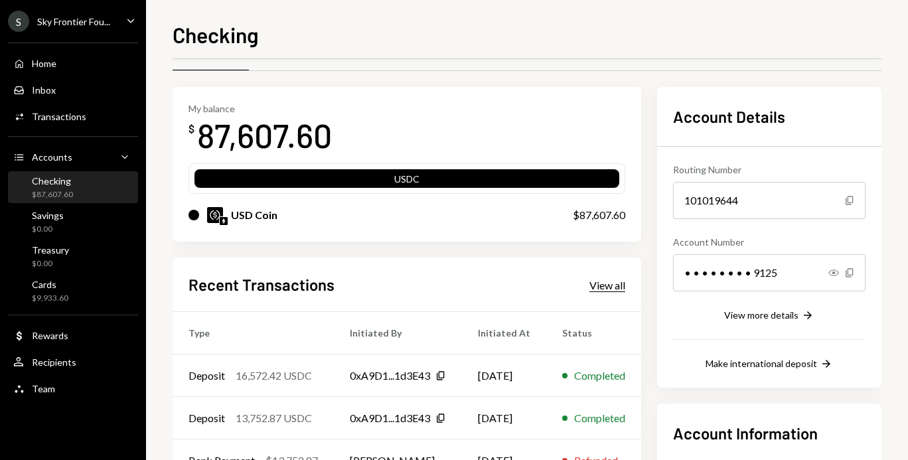
click at [624, 289] on div "View all" at bounding box center [607, 285] width 36 height 13
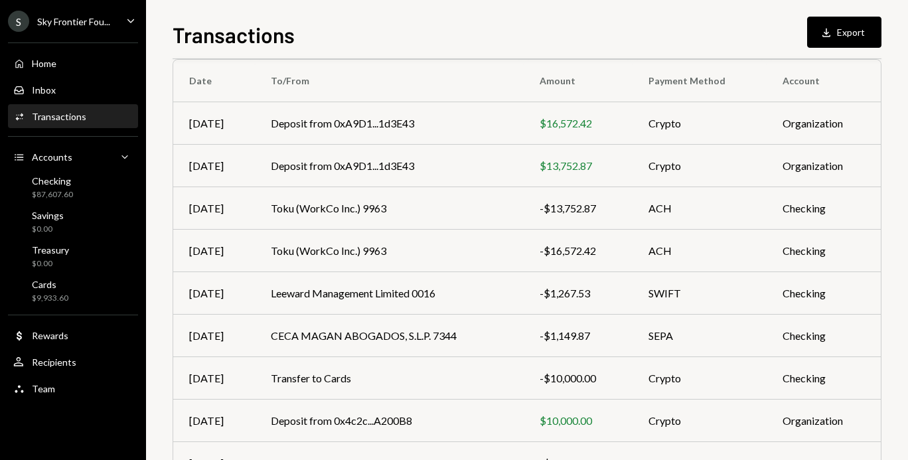
scroll to position [112, 0]
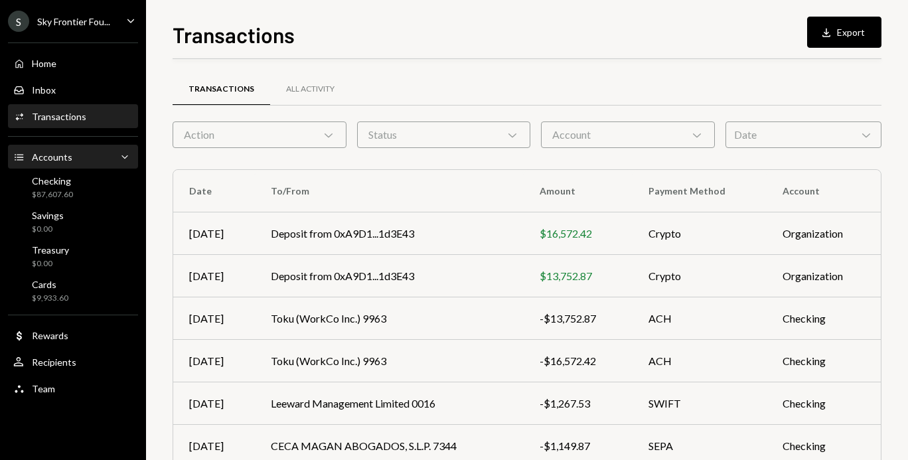
scroll to position [112, 0]
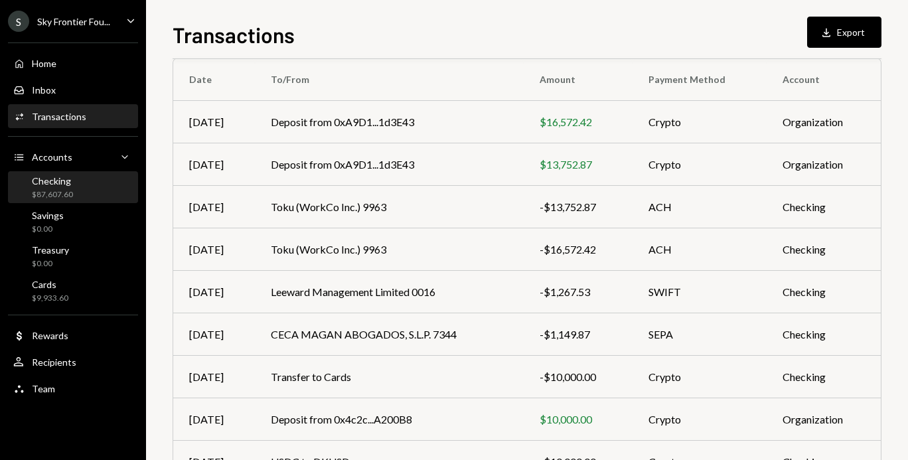
click at [57, 192] on div "$87,607.60" at bounding box center [52, 194] width 41 height 11
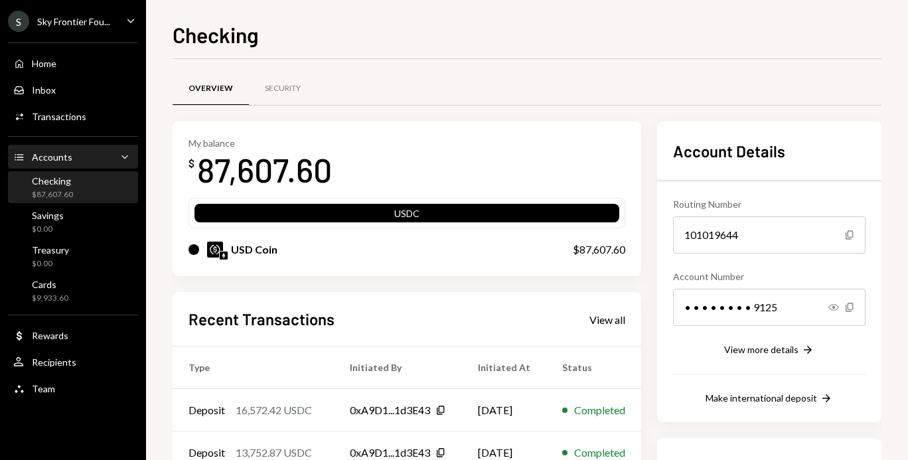
click at [82, 157] on div "Accounts Accounts Caret Down" at bounding box center [72, 157] width 119 height 15
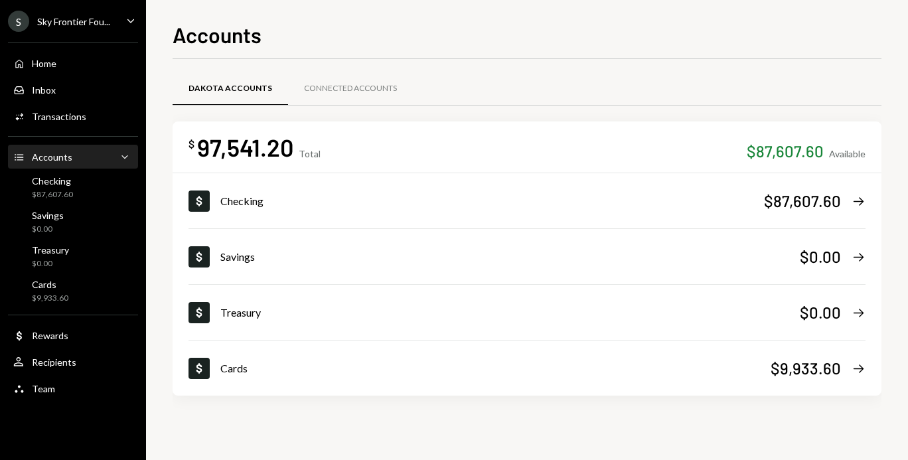
click at [335, 72] on link "Connected Accounts" at bounding box center [350, 89] width 125 height 34
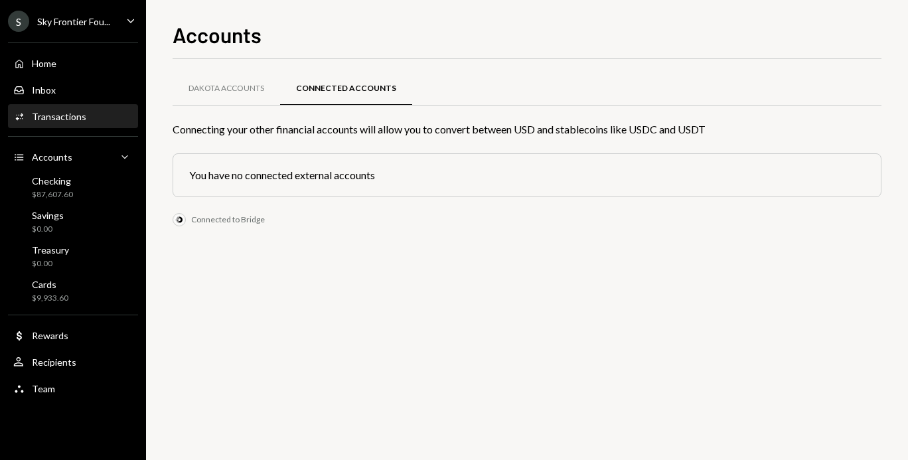
click at [76, 117] on div "Transactions" at bounding box center [59, 116] width 54 height 11
